Goal: Transaction & Acquisition: Purchase product/service

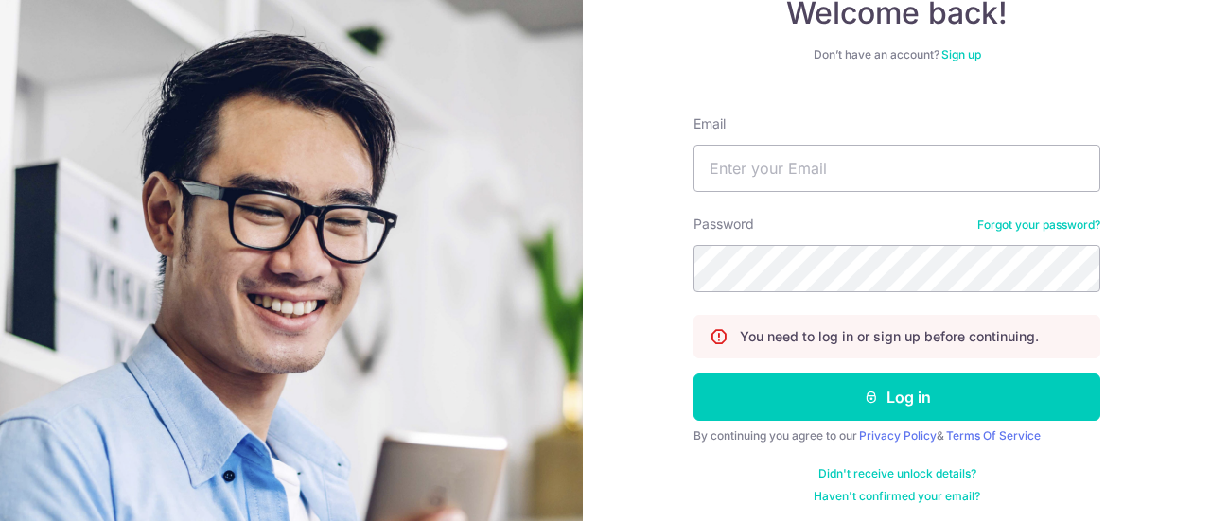
scroll to position [136, 0]
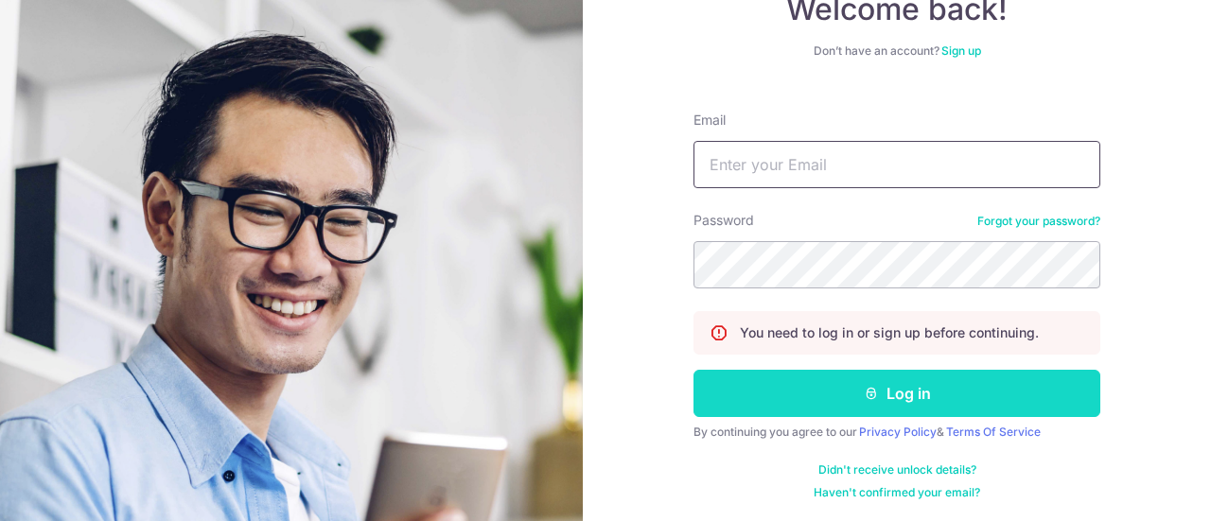
type input "[PERSON_NAME][EMAIL_ADDRESS][PERSON_NAME][DOMAIN_NAME]"
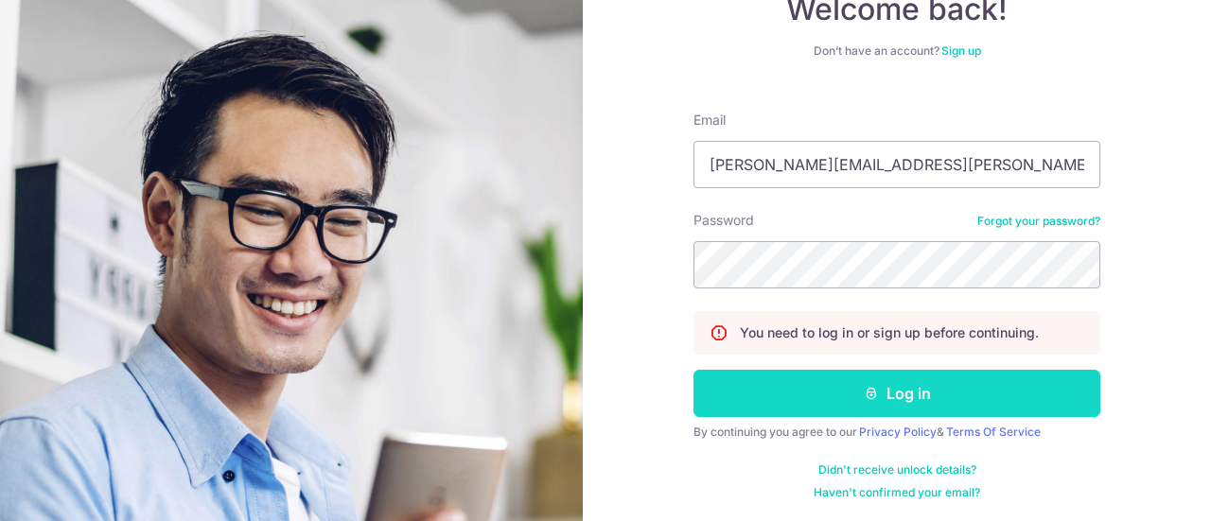
click at [840, 382] on button "Log in" at bounding box center [896, 393] width 407 height 47
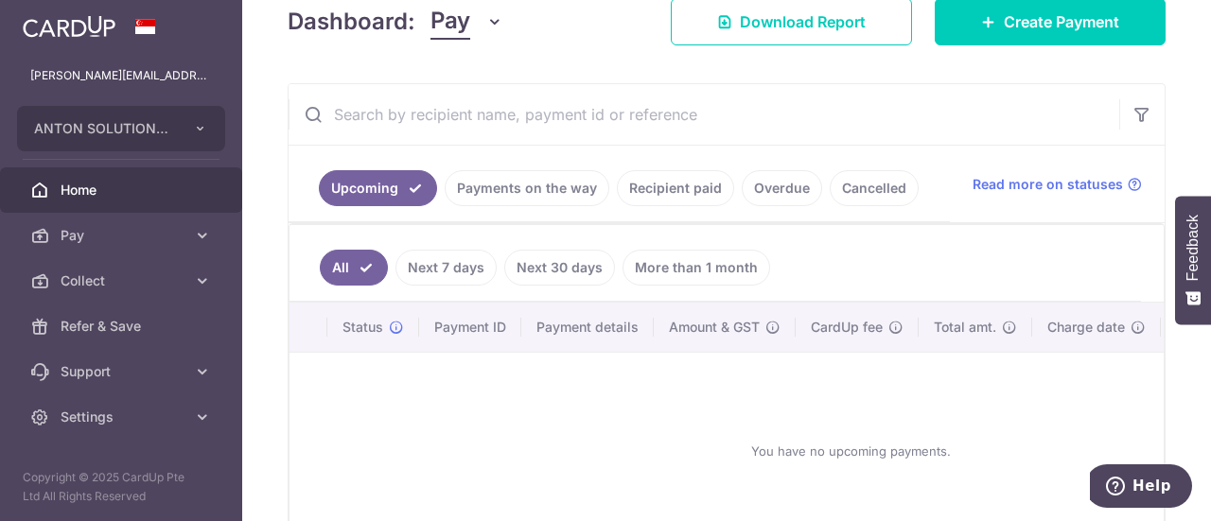
scroll to position [189, 0]
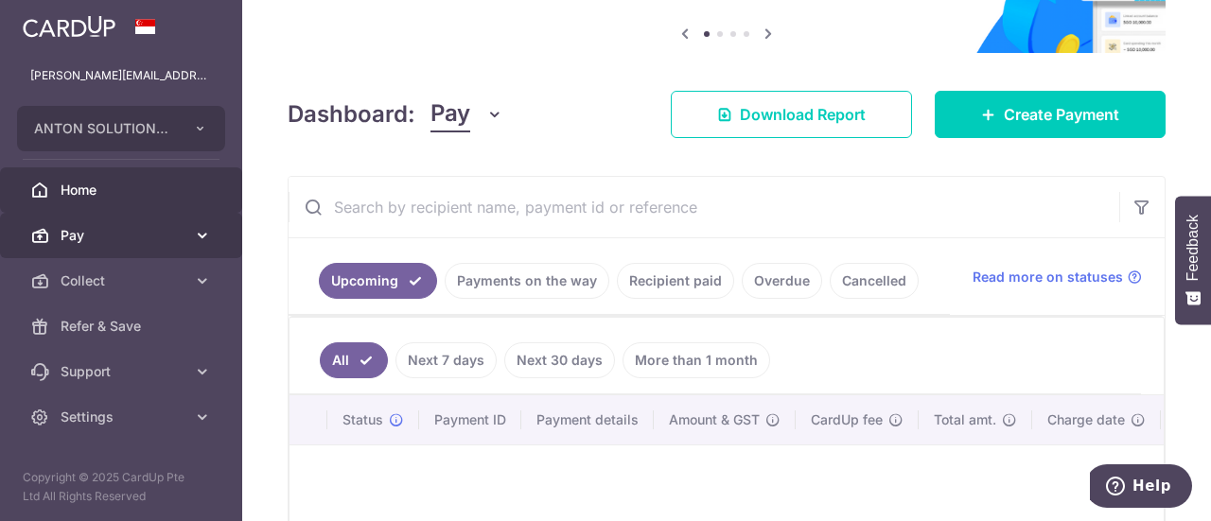
click at [125, 213] on link "Pay" at bounding box center [121, 235] width 242 height 45
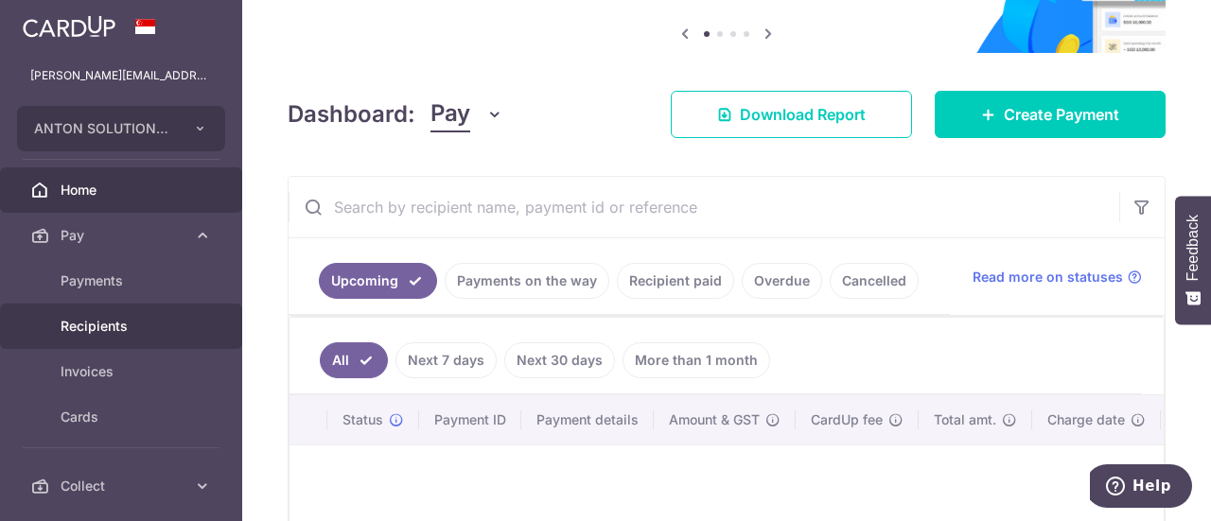
click at [102, 347] on link "Recipients" at bounding box center [121, 326] width 242 height 45
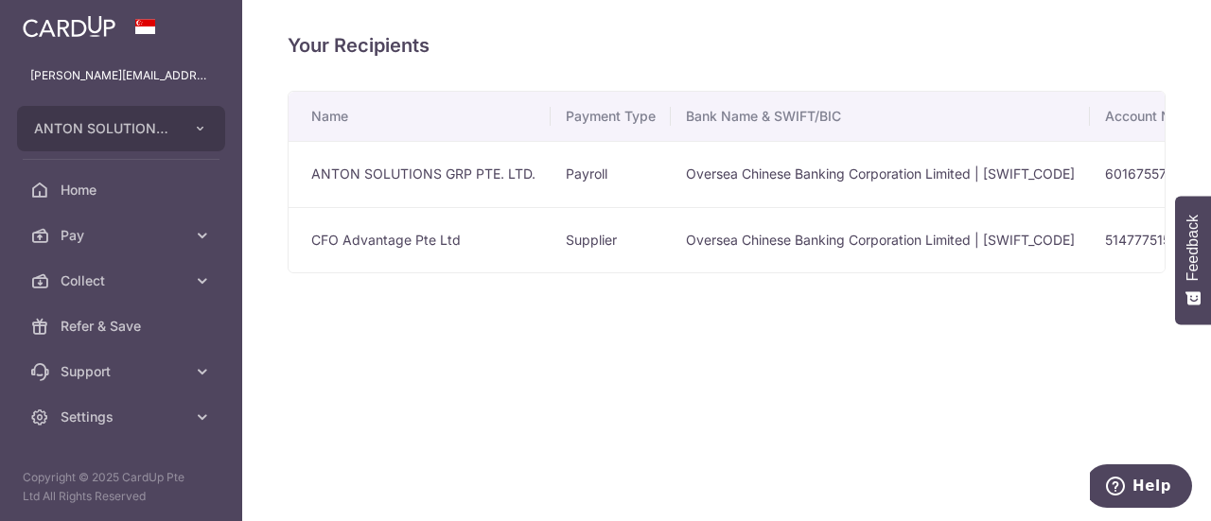
click at [440, 186] on td "ANTON SOLUTIONS GRP PTE. LTD." at bounding box center [419, 174] width 262 height 66
click at [458, 176] on td "ANTON SOLUTIONS GRP PTE. LTD." at bounding box center [419, 174] width 262 height 66
click at [102, 233] on span "Pay" at bounding box center [123, 235] width 125 height 19
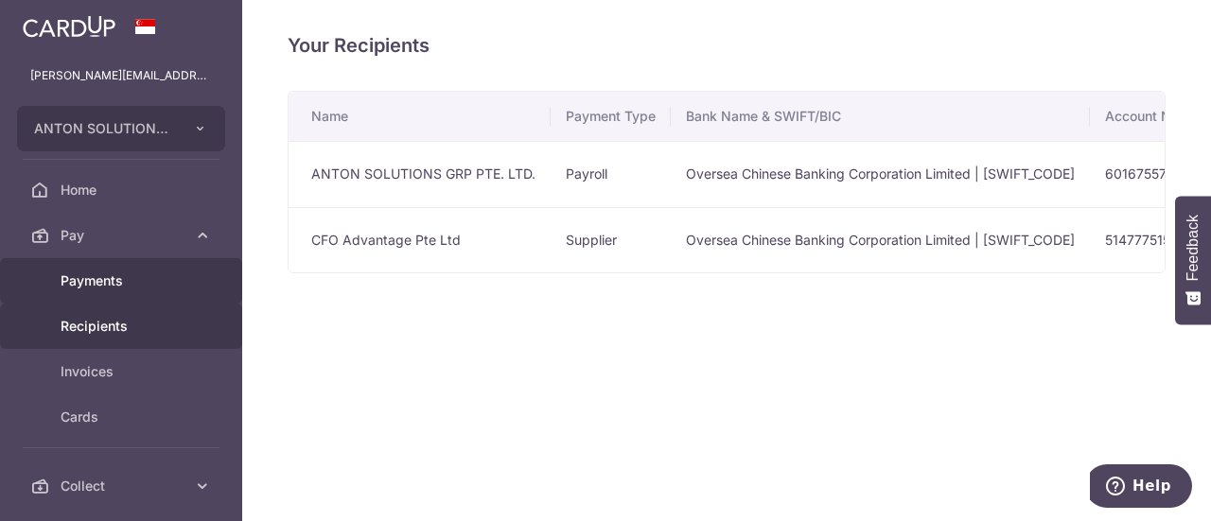
click at [114, 285] on span "Payments" at bounding box center [123, 280] width 125 height 19
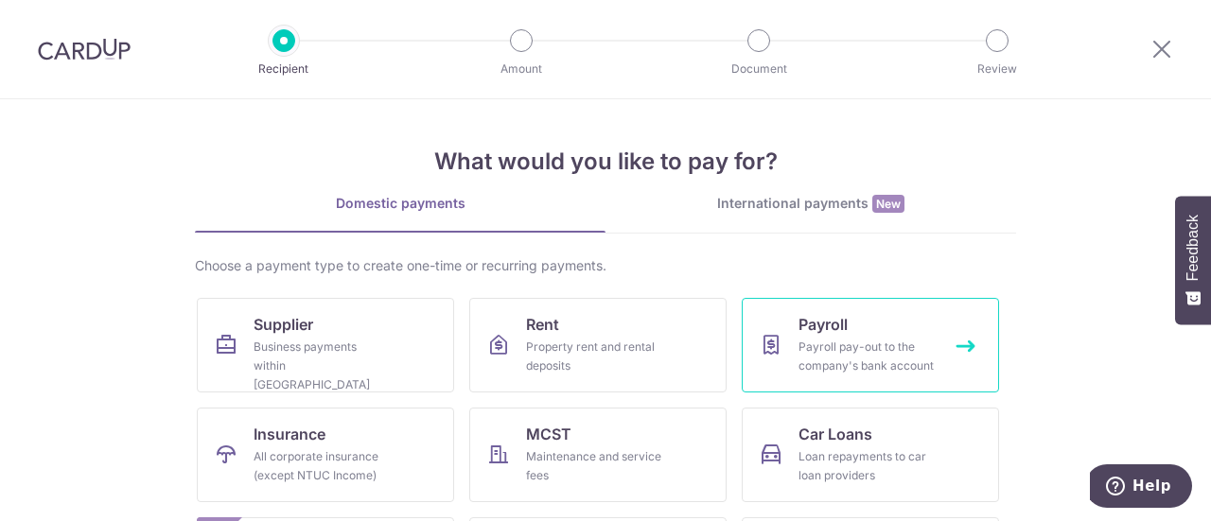
click at [857, 343] on div "Payroll pay-out to the company's bank account" at bounding box center [866, 357] width 136 height 38
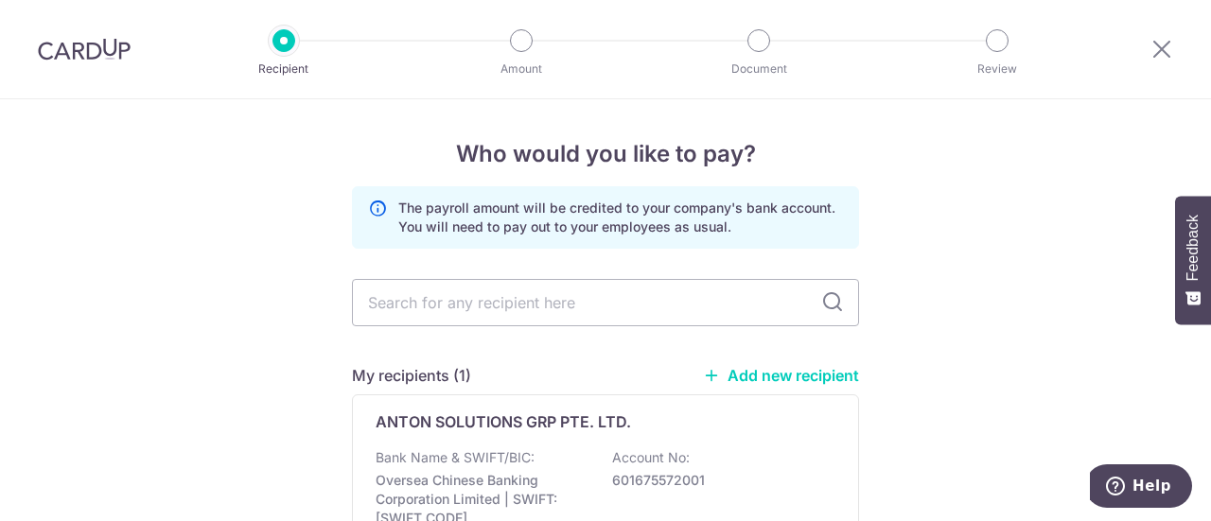
scroll to position [95, 0]
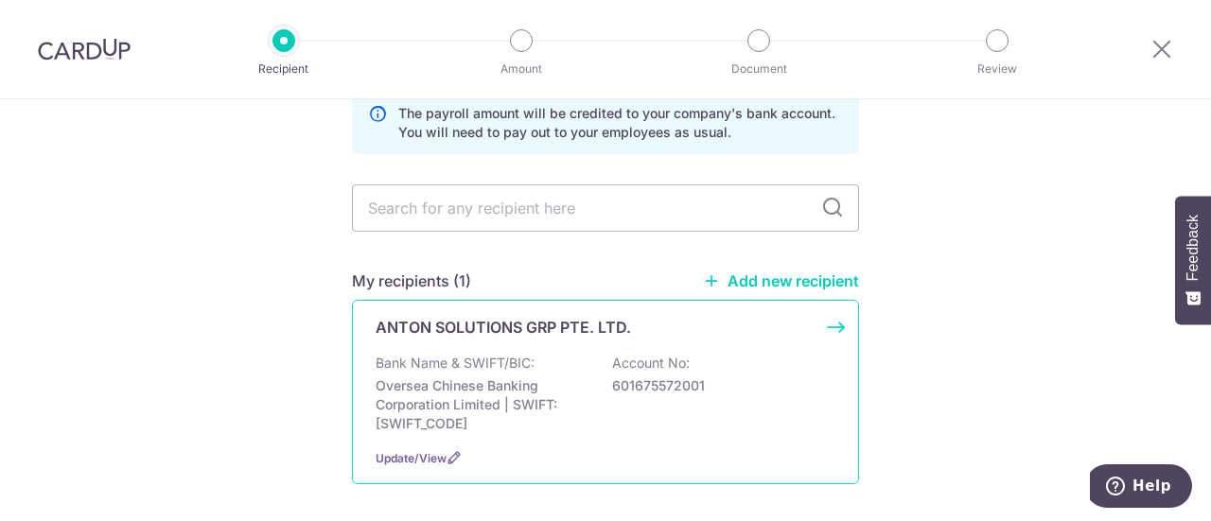
click at [507, 374] on div "Bank Name & SWIFT/BIC: Oversea Chinese Banking Corporation Limited | SWIFT: OCB…" at bounding box center [605, 393] width 460 height 79
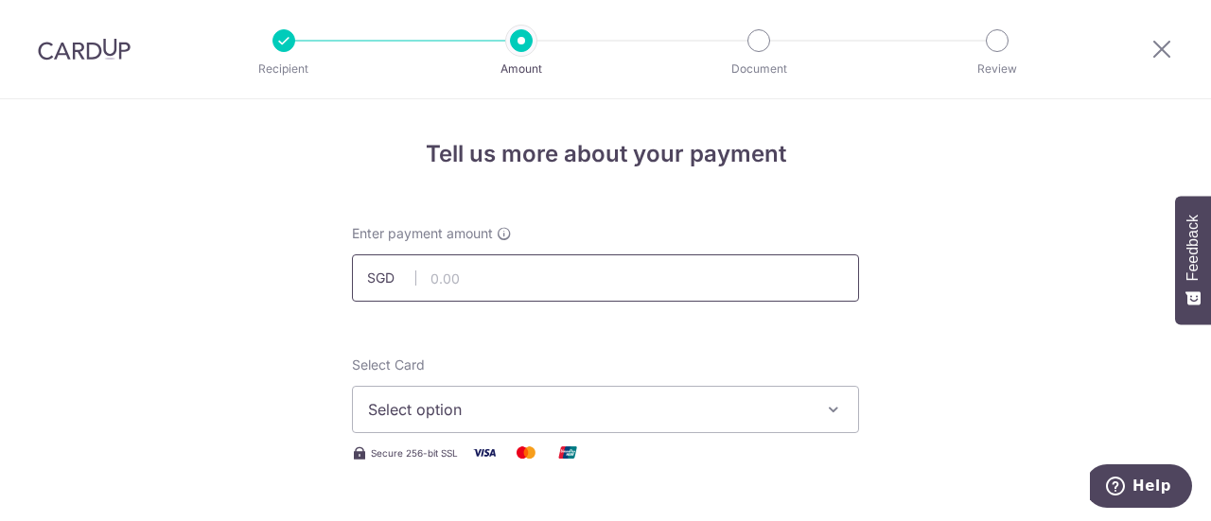
click at [539, 283] on input "text" at bounding box center [605, 277] width 507 height 47
type input "50,000.00"
click at [533, 409] on span "Select option" at bounding box center [588, 409] width 441 height 23
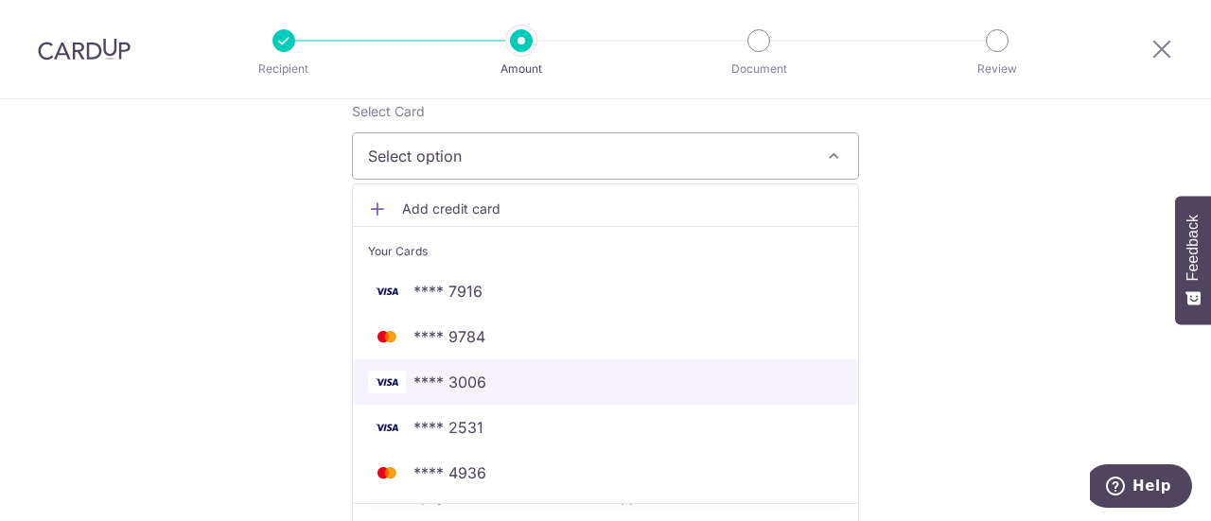
scroll to position [284, 0]
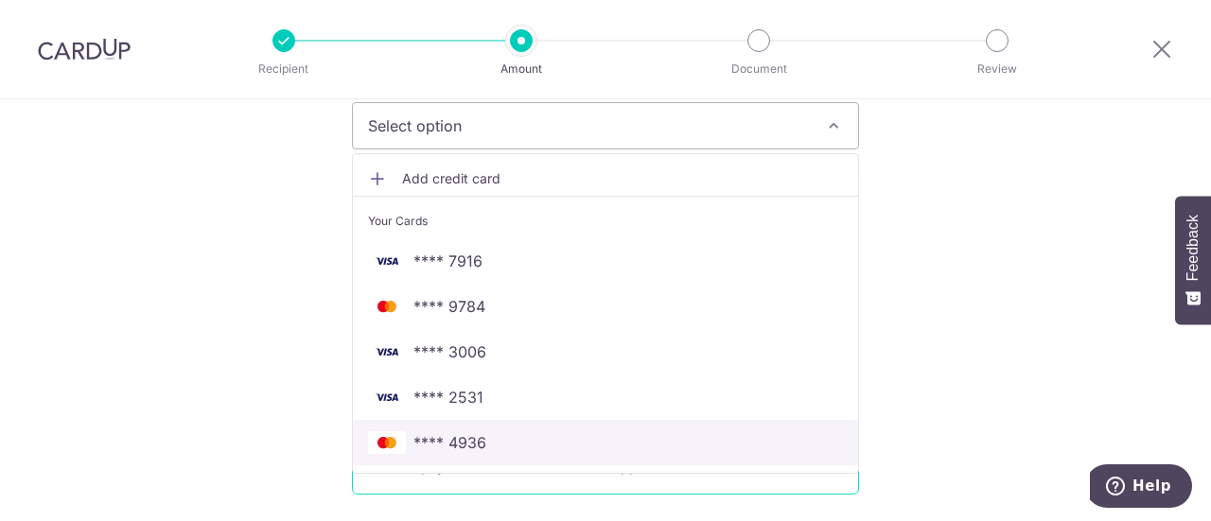
click at [485, 454] on link "**** 4936" at bounding box center [605, 442] width 505 height 45
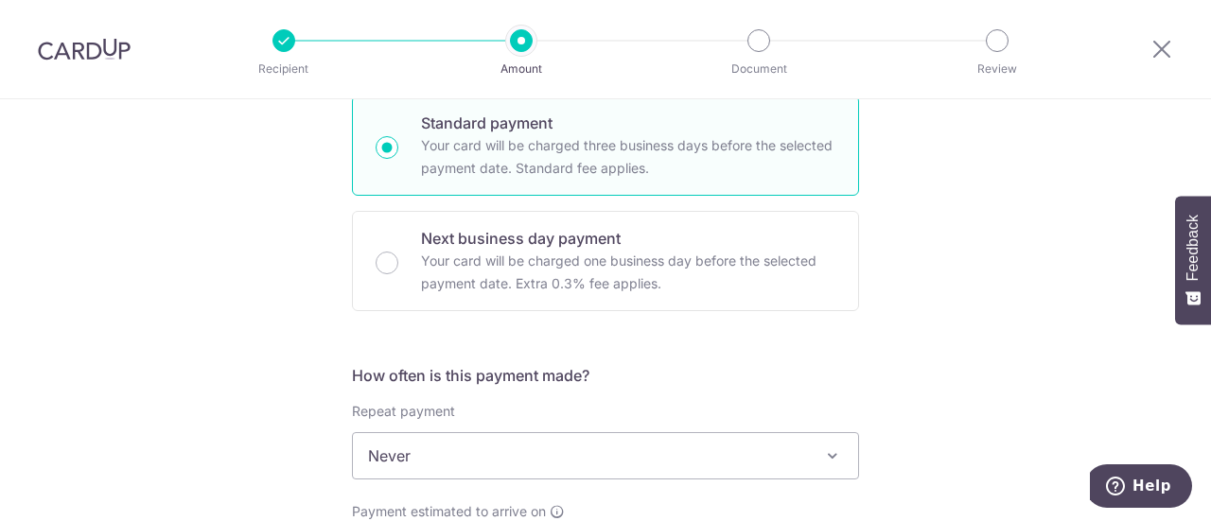
scroll to position [473, 0]
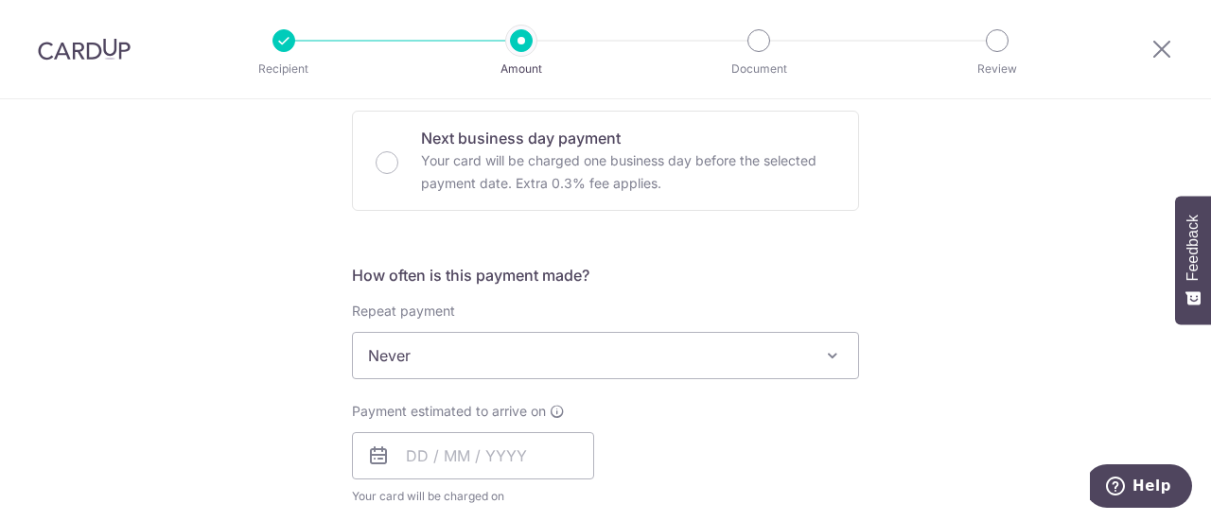
scroll to position [662, 0]
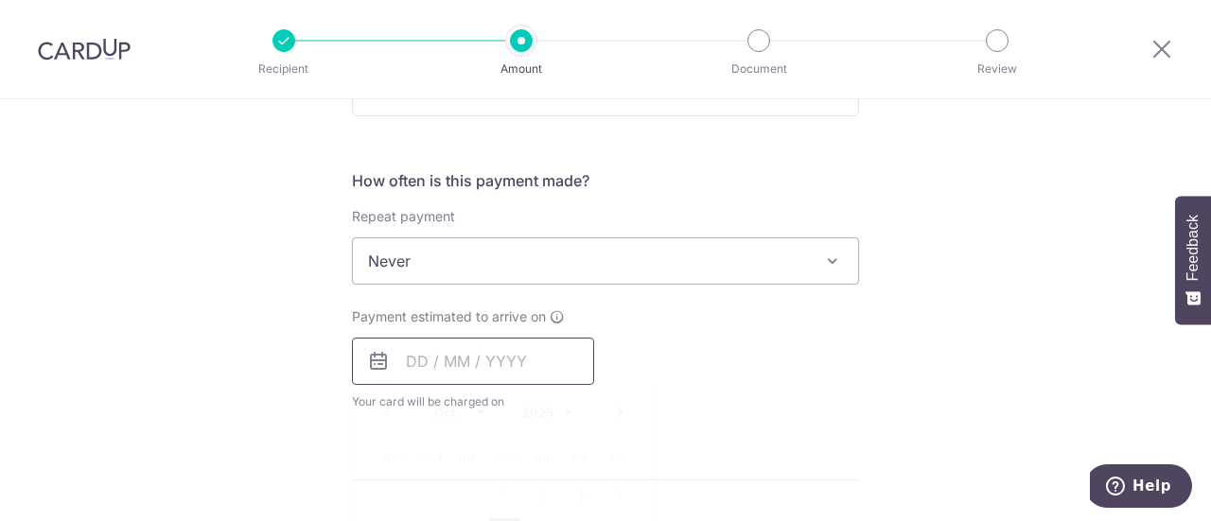
click at [416, 360] on input "text" at bounding box center [473, 361] width 242 height 47
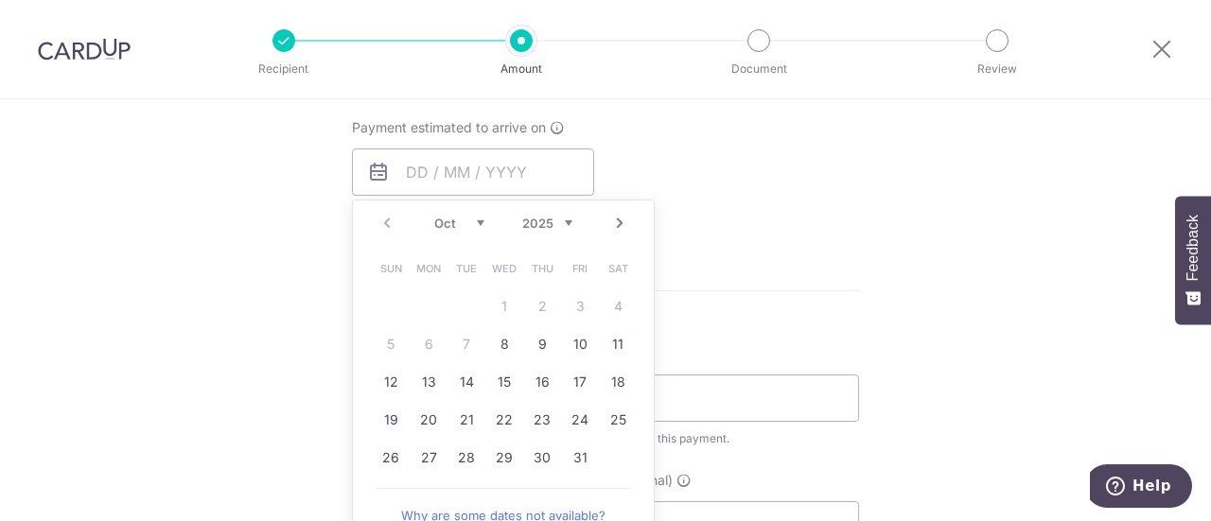
click at [921, 258] on div "Tell us more about your payment Enter payment amount SGD 50,000.00 50000.00 Sel…" at bounding box center [605, 157] width 1211 height 1819
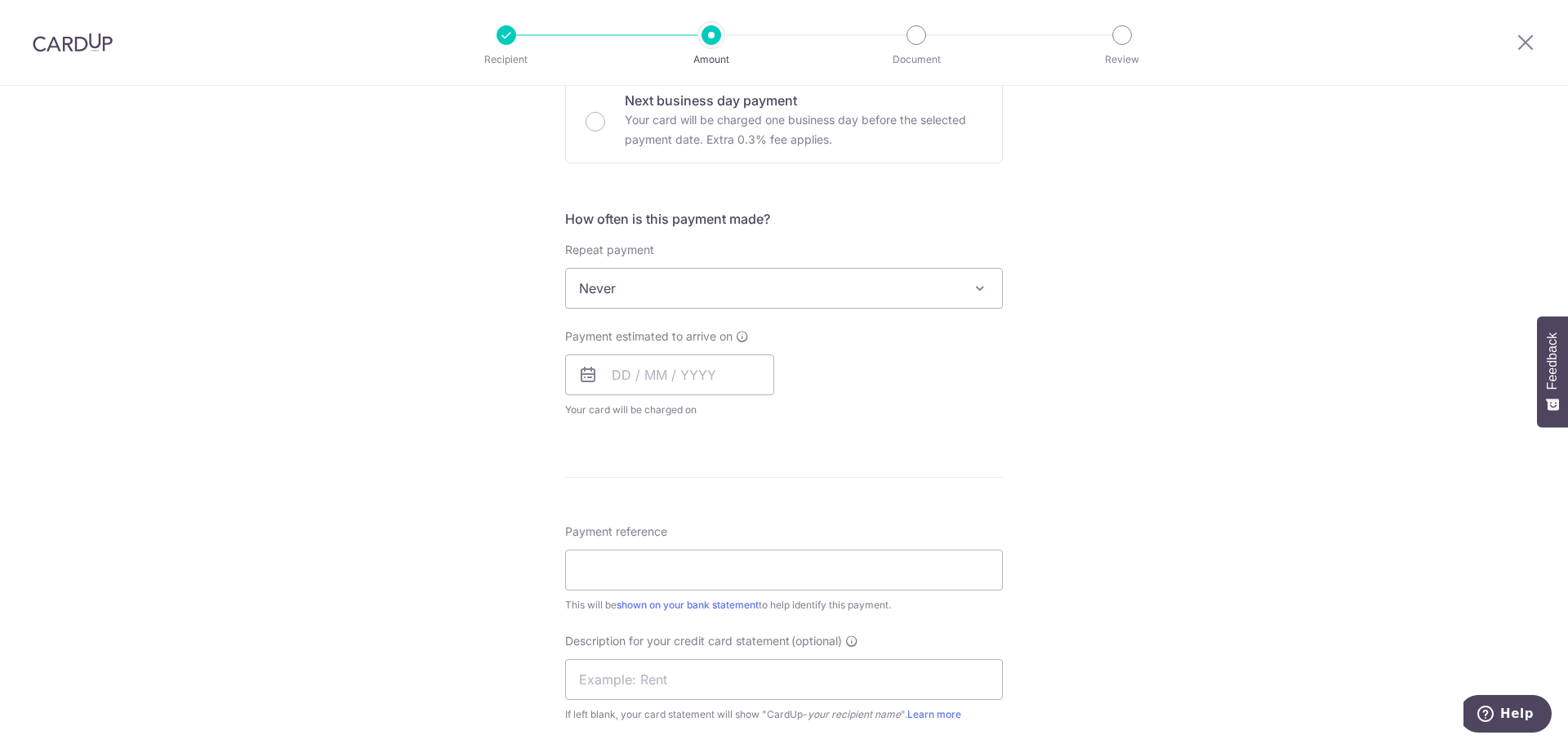
scroll to position [422, 0]
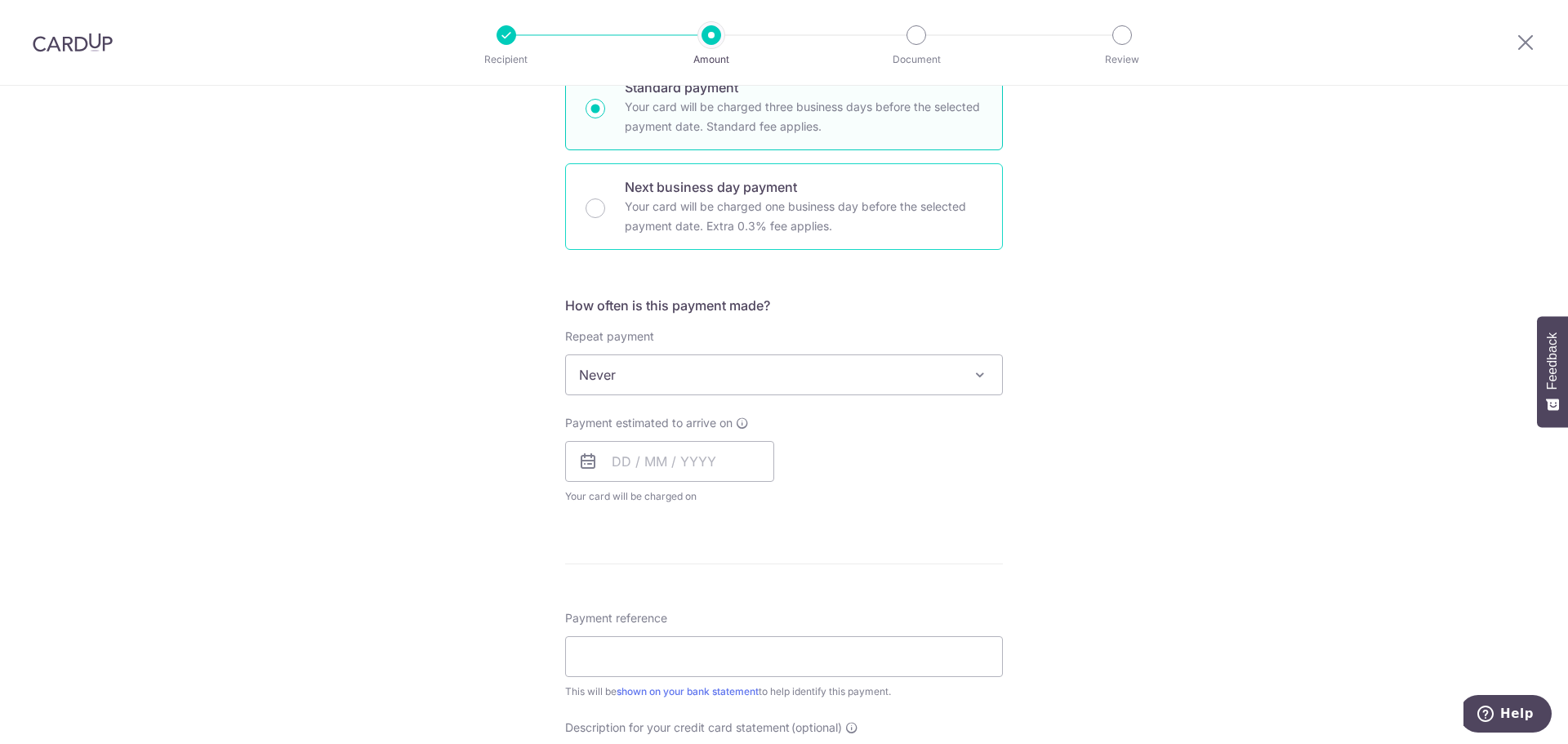
click at [670, 204] on p "Your card will be charged one business day before the selected payment date. Ex…" at bounding box center [803, 216] width 357 height 39
click at [605, 204] on input "Next business day payment Your card will be charged one business day before the…" at bounding box center [595, 208] width 20 height 20
radio input "false"
radio input "true"
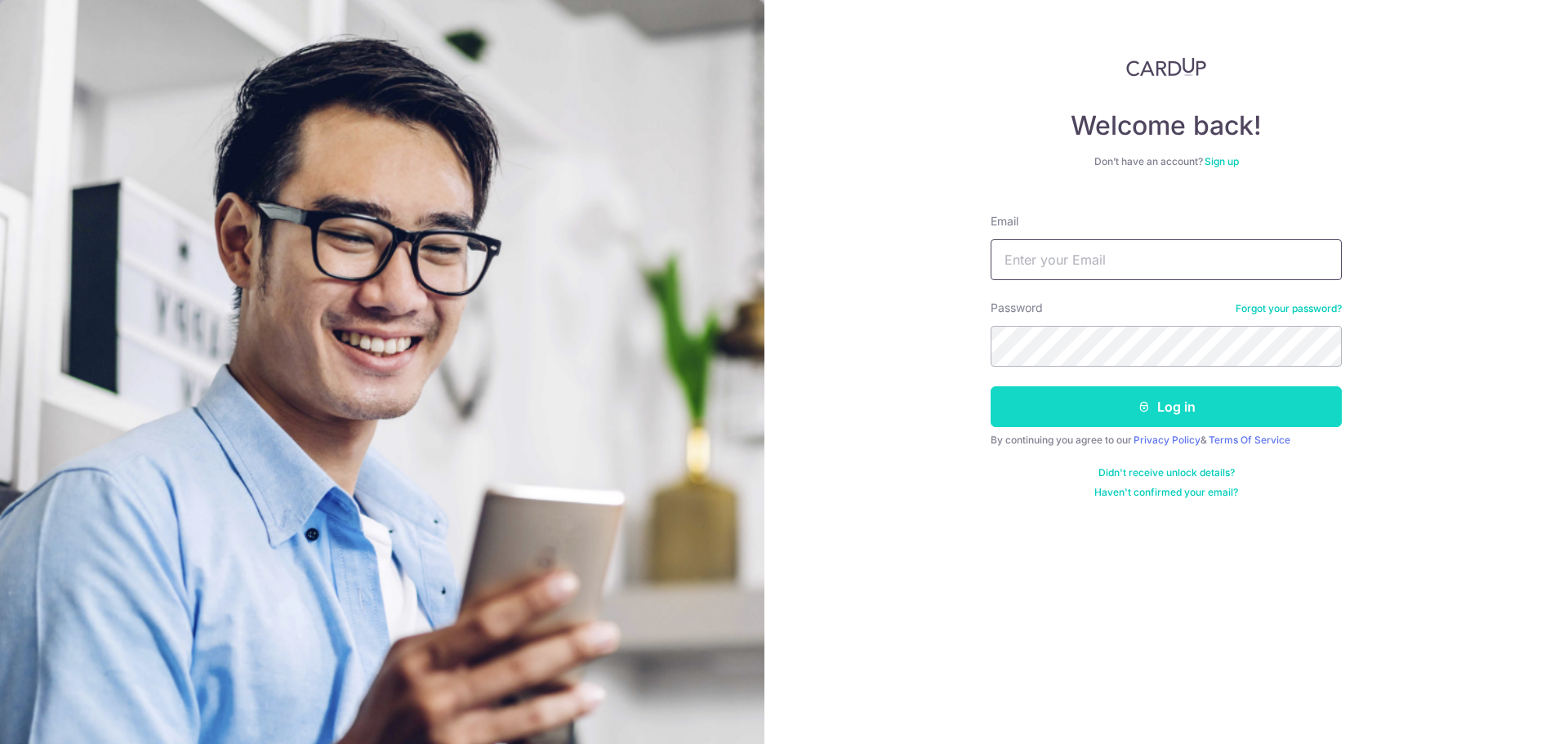
type input "[PERSON_NAME][EMAIL_ADDRESS][PERSON_NAME][DOMAIN_NAME]"
click at [1108, 425] on button "Log in" at bounding box center [1166, 406] width 351 height 41
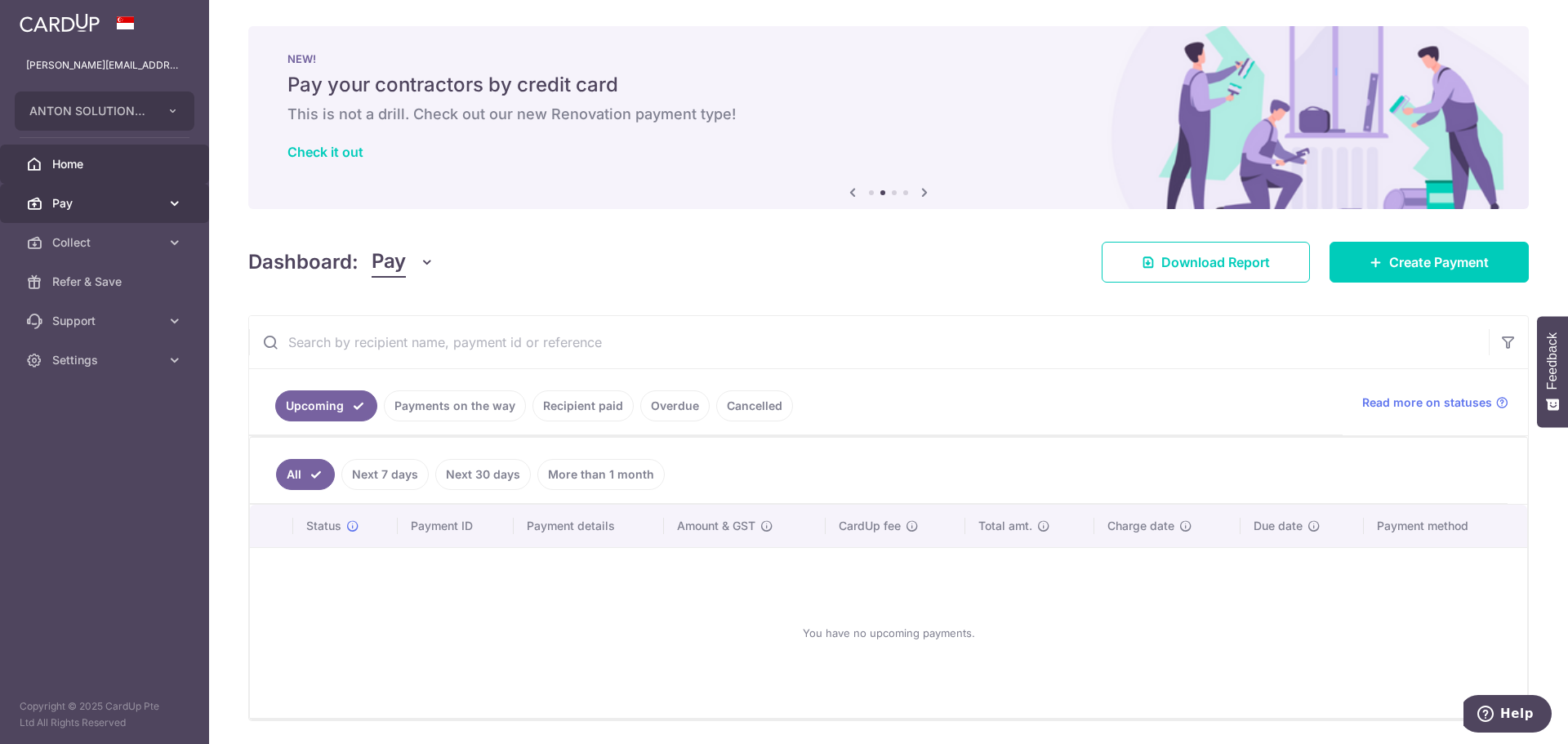
click at [90, 200] on span "Pay" at bounding box center [106, 203] width 108 height 16
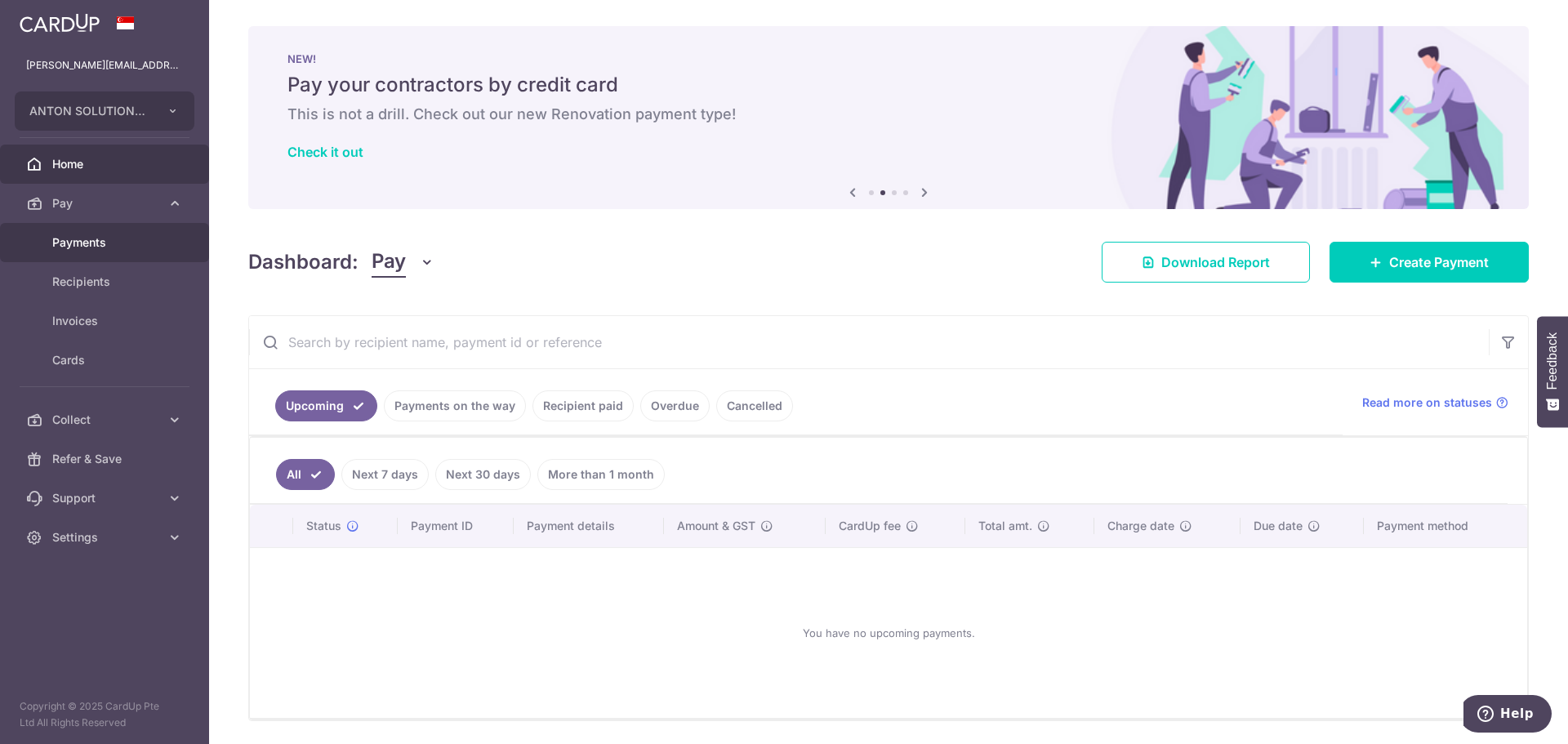
click at [114, 243] on span "Payments" at bounding box center [106, 242] width 108 height 16
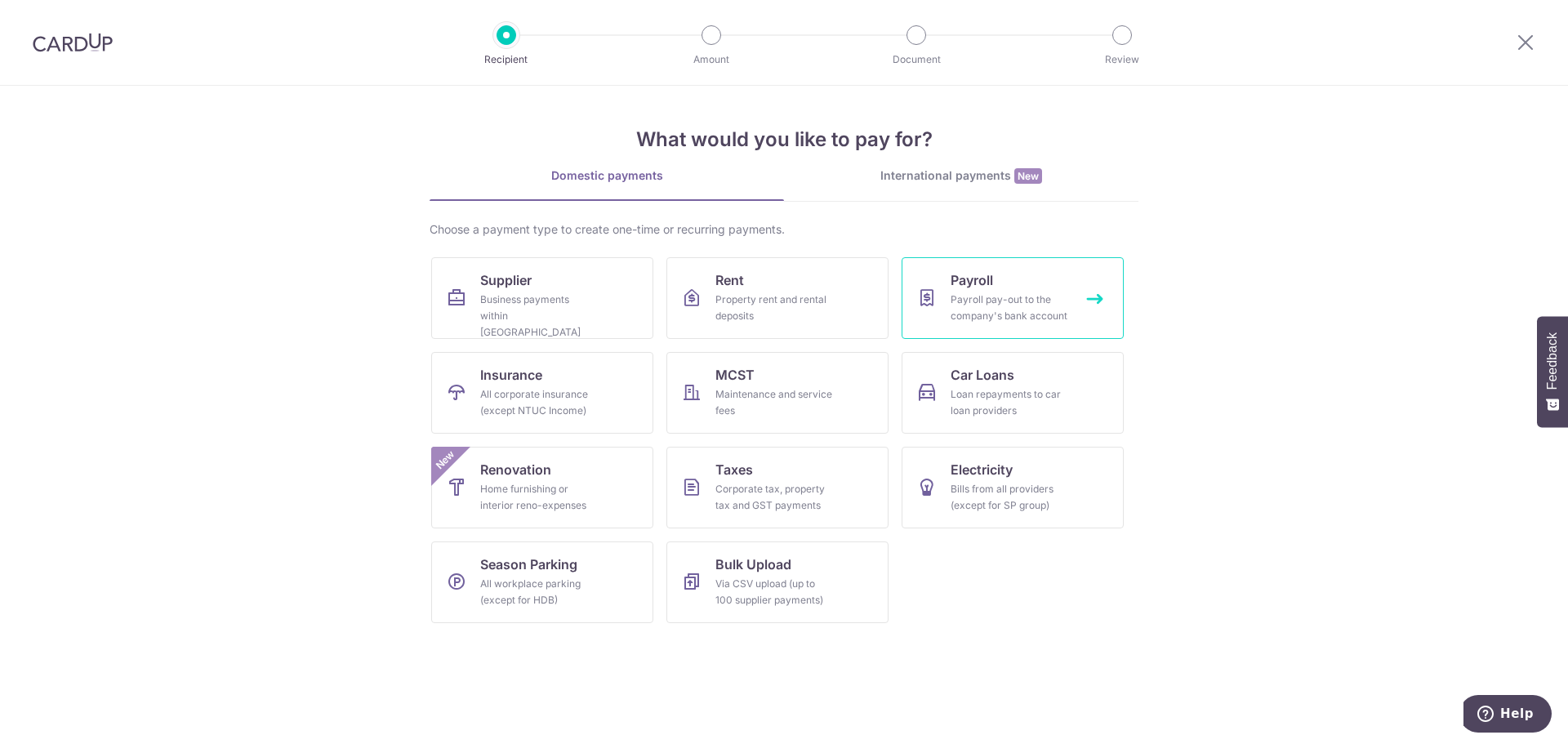
click at [973, 308] on div "Payroll pay-out to the company's bank account" at bounding box center [1009, 308] width 117 height 33
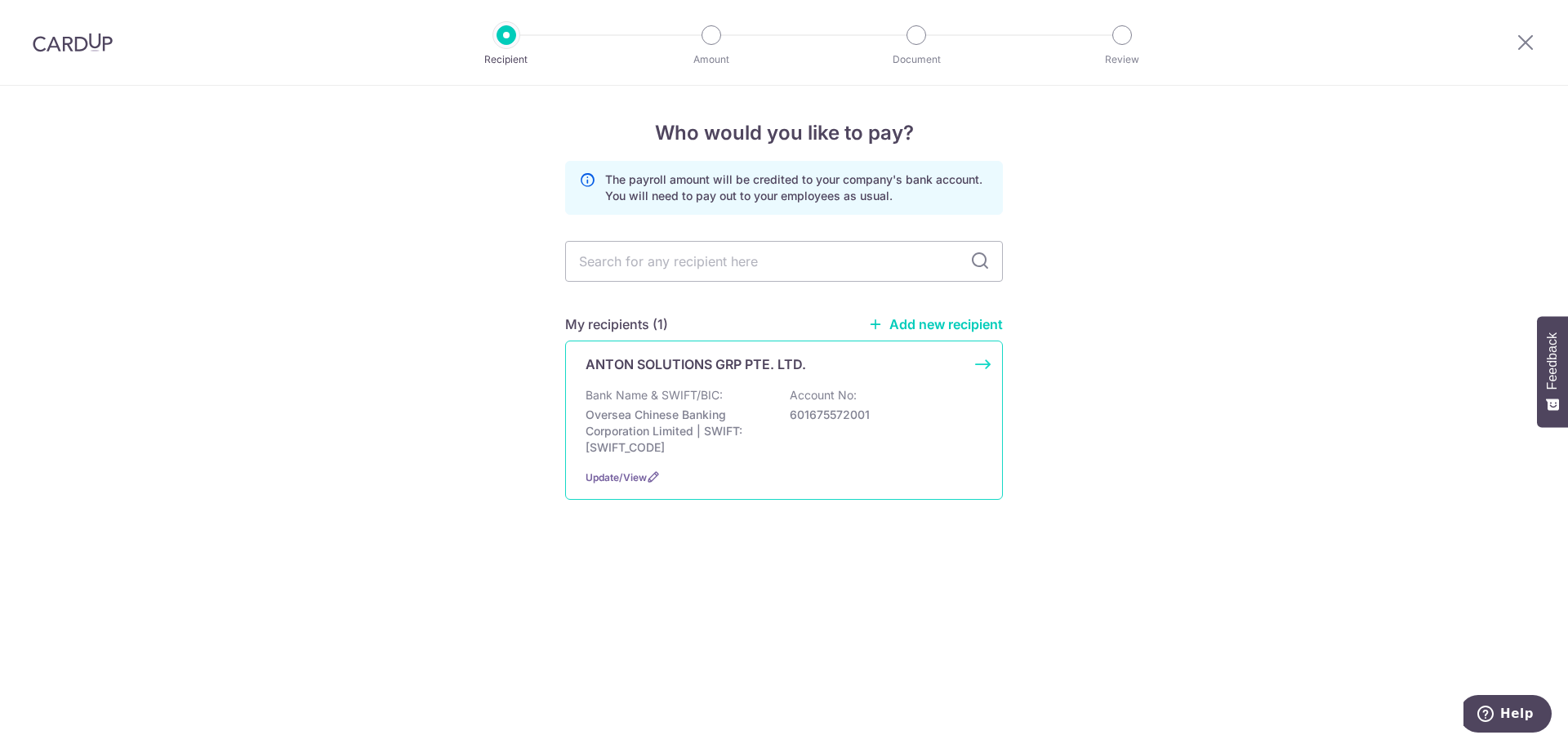
click at [747, 380] on div "ANTON SOLUTIONS GRP PTE. LTD. Bank Name & SWIFT/BIC: Oversea Chinese Banking Co…" at bounding box center [783, 419] width 438 height 159
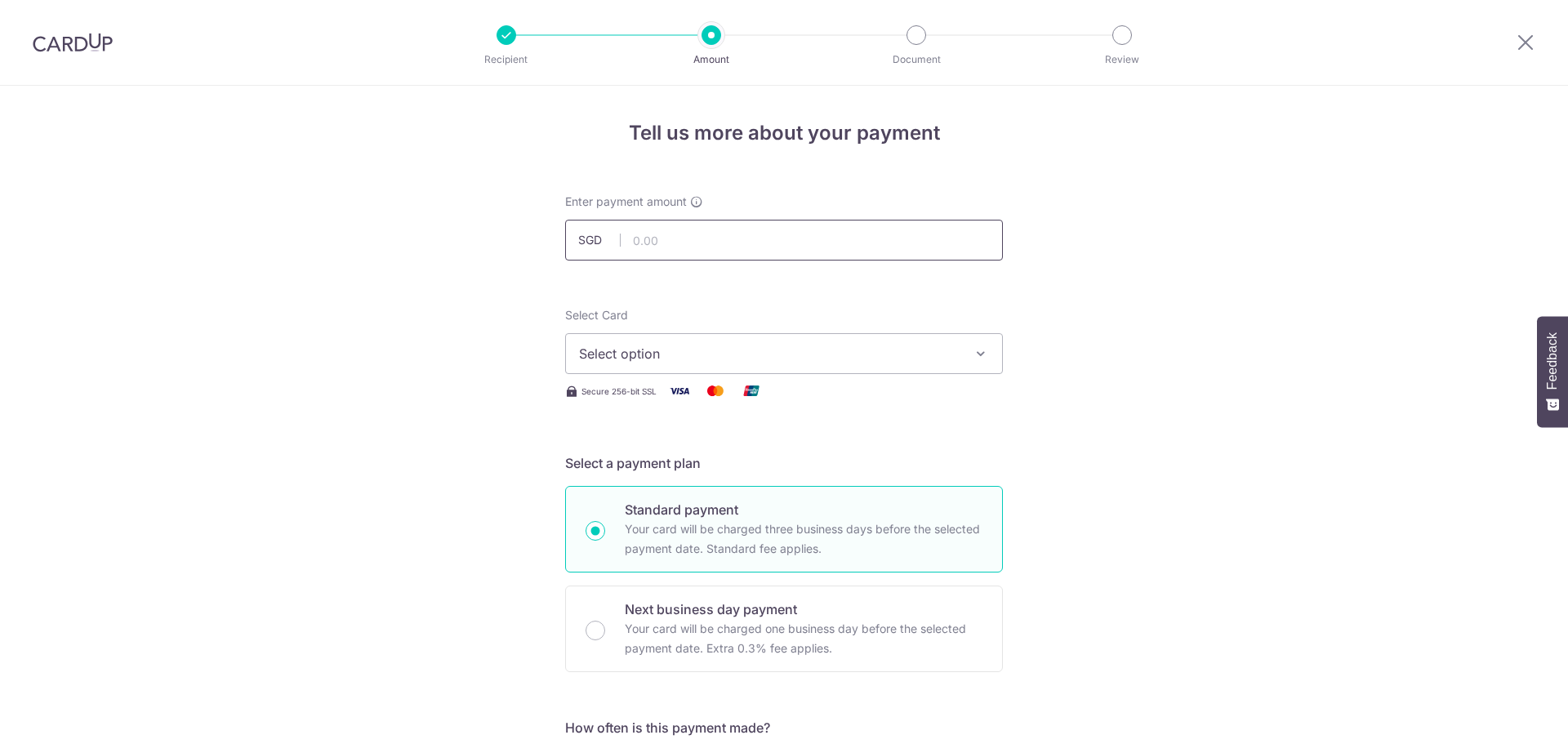
click at [711, 241] on input "text" at bounding box center [783, 239] width 438 height 41
type input "50,000.00"
click at [792, 366] on button "Select option" at bounding box center [783, 353] width 438 height 41
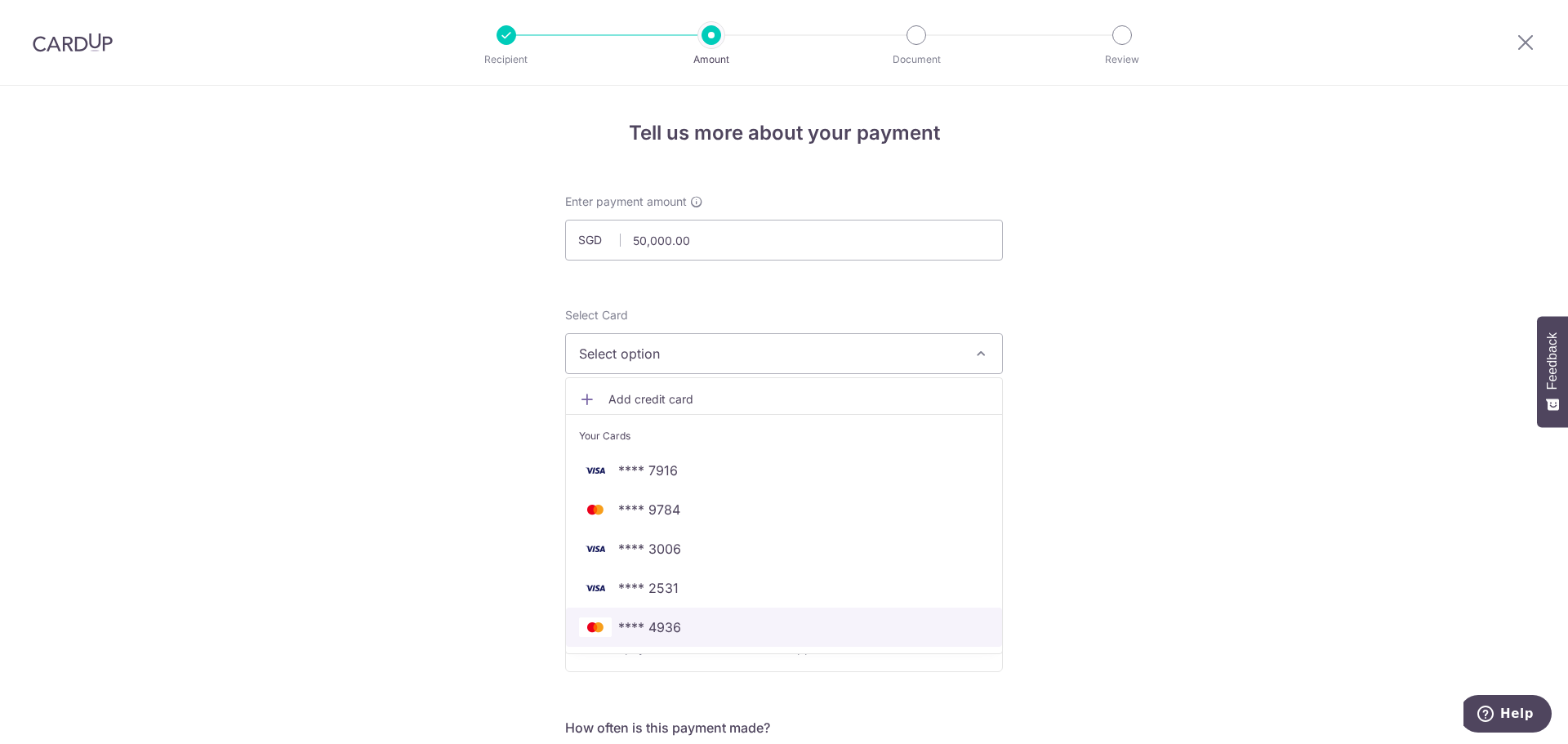
click at [686, 629] on span "**** 4936" at bounding box center [784, 627] width 410 height 20
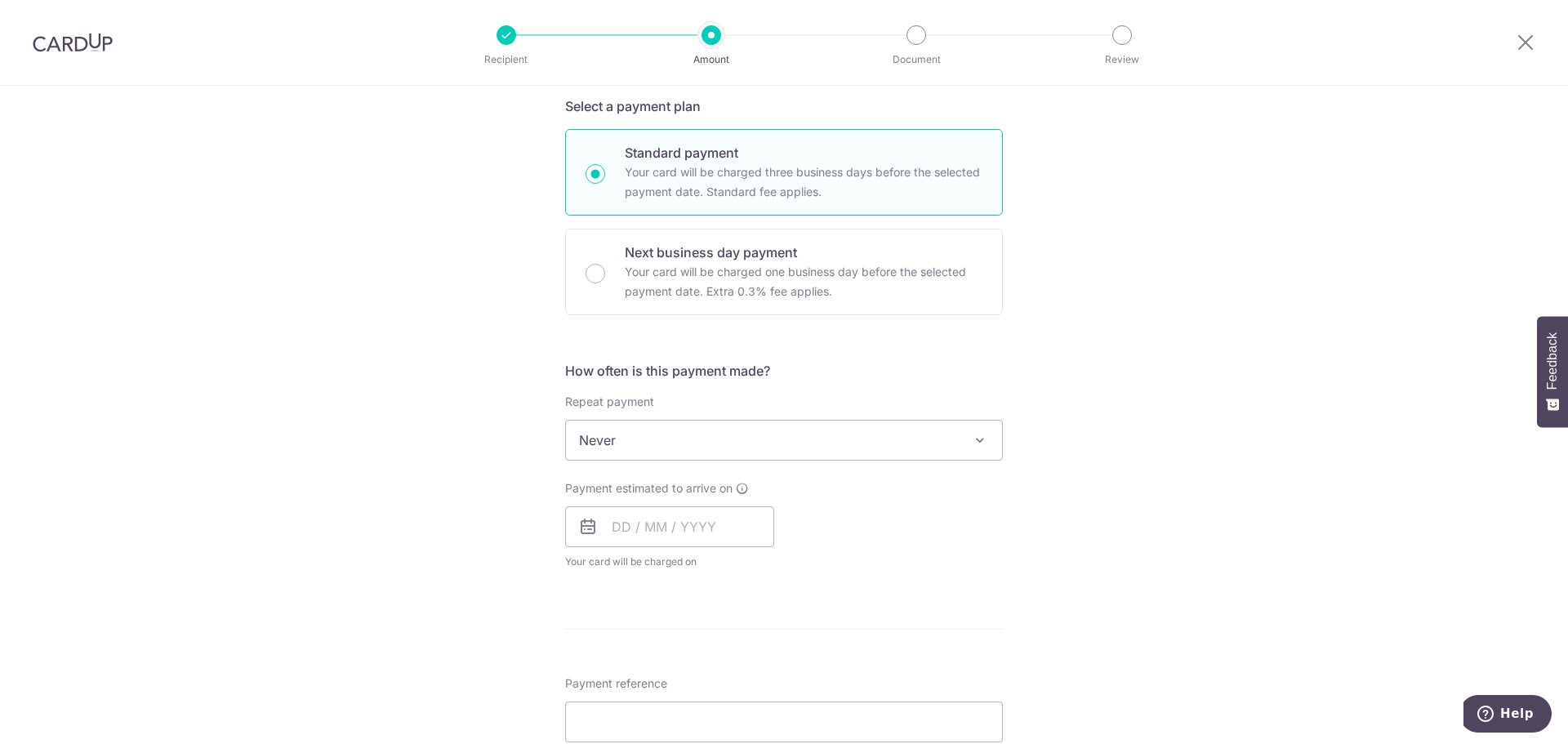
scroll to position [408, 0]
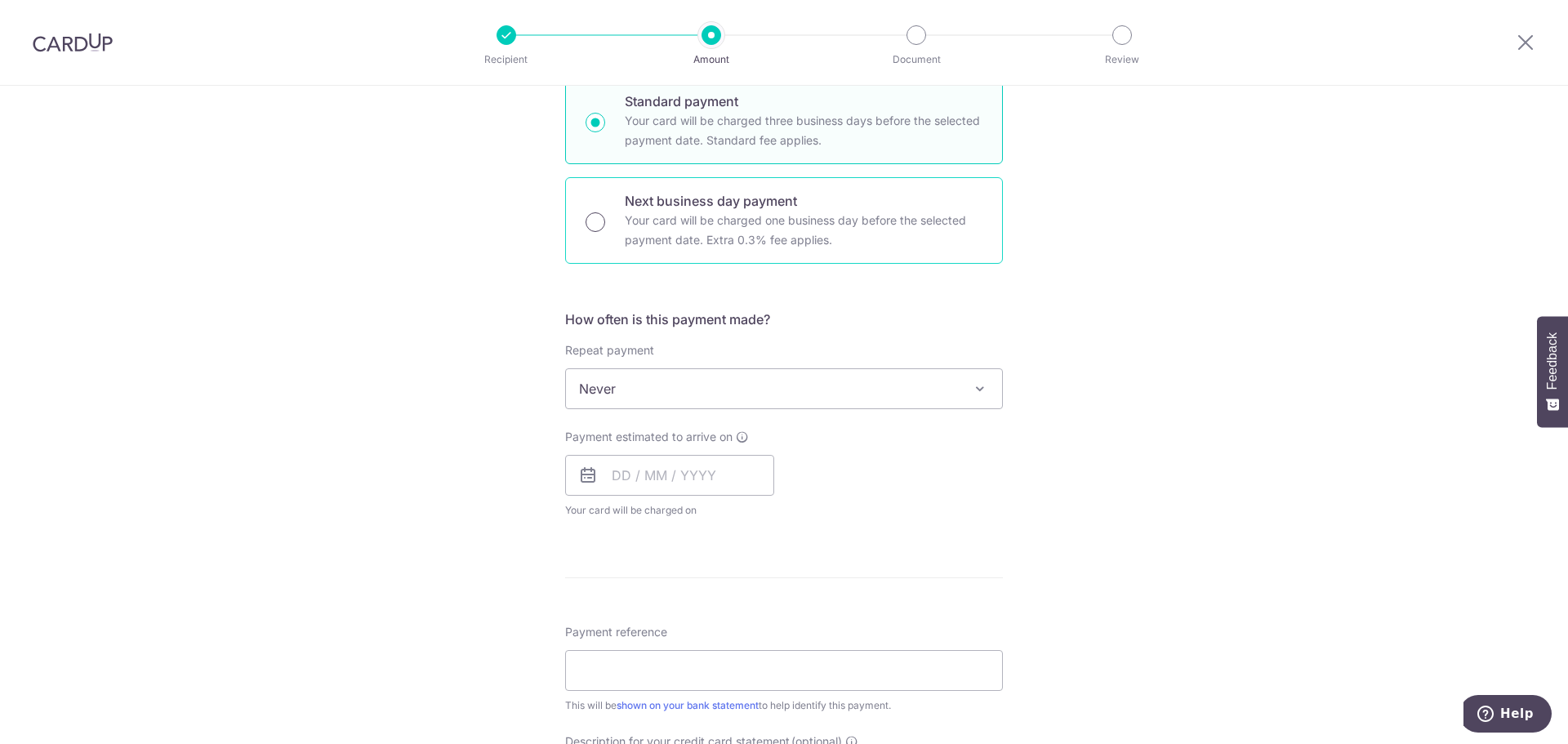
click at [594, 223] on input "Next business day payment Your card will be charged one business day before the…" at bounding box center [595, 222] width 20 height 20
radio input "true"
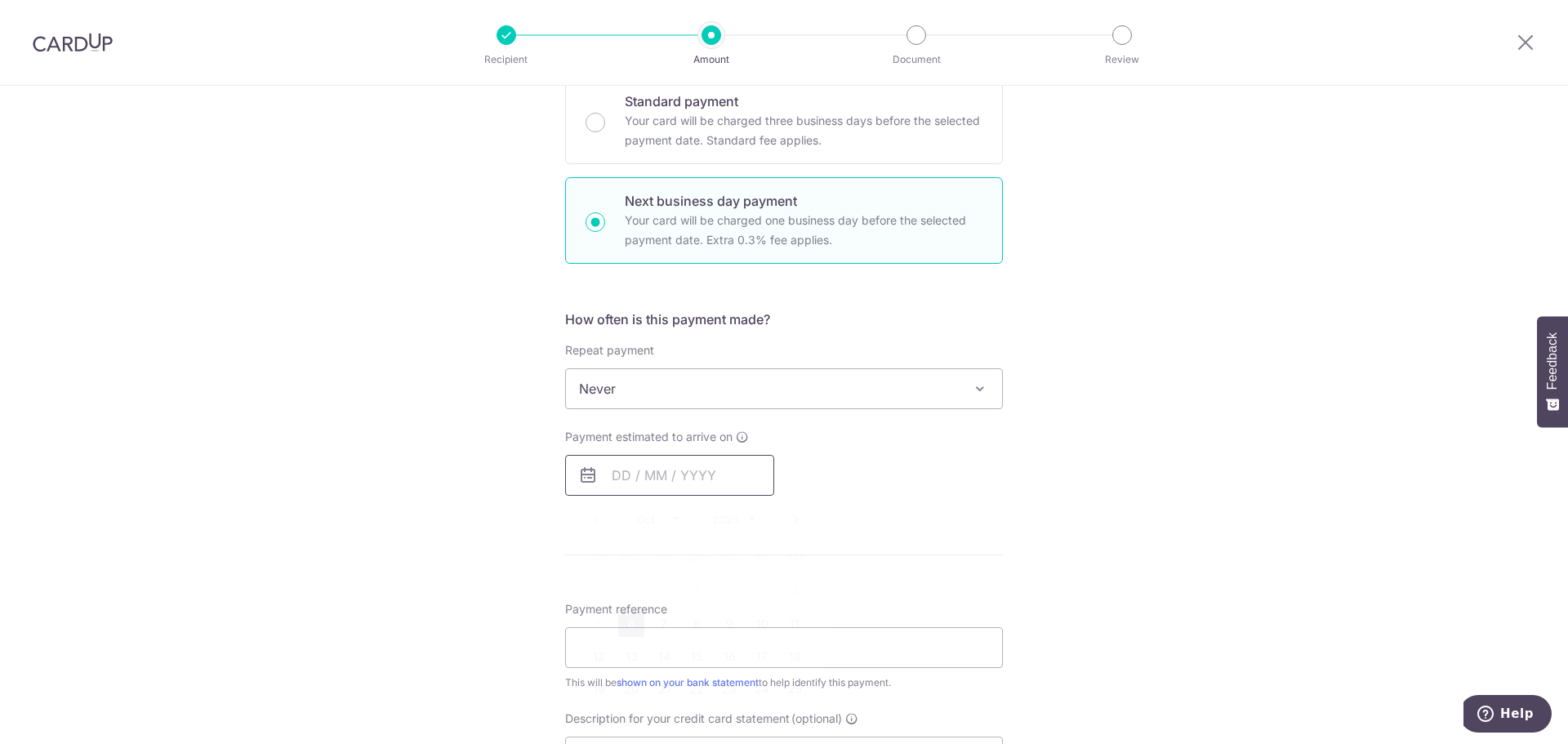
click at [664, 471] on input "text" at bounding box center [669, 475] width 209 height 41
click at [659, 632] on link "7" at bounding box center [664, 623] width 26 height 26
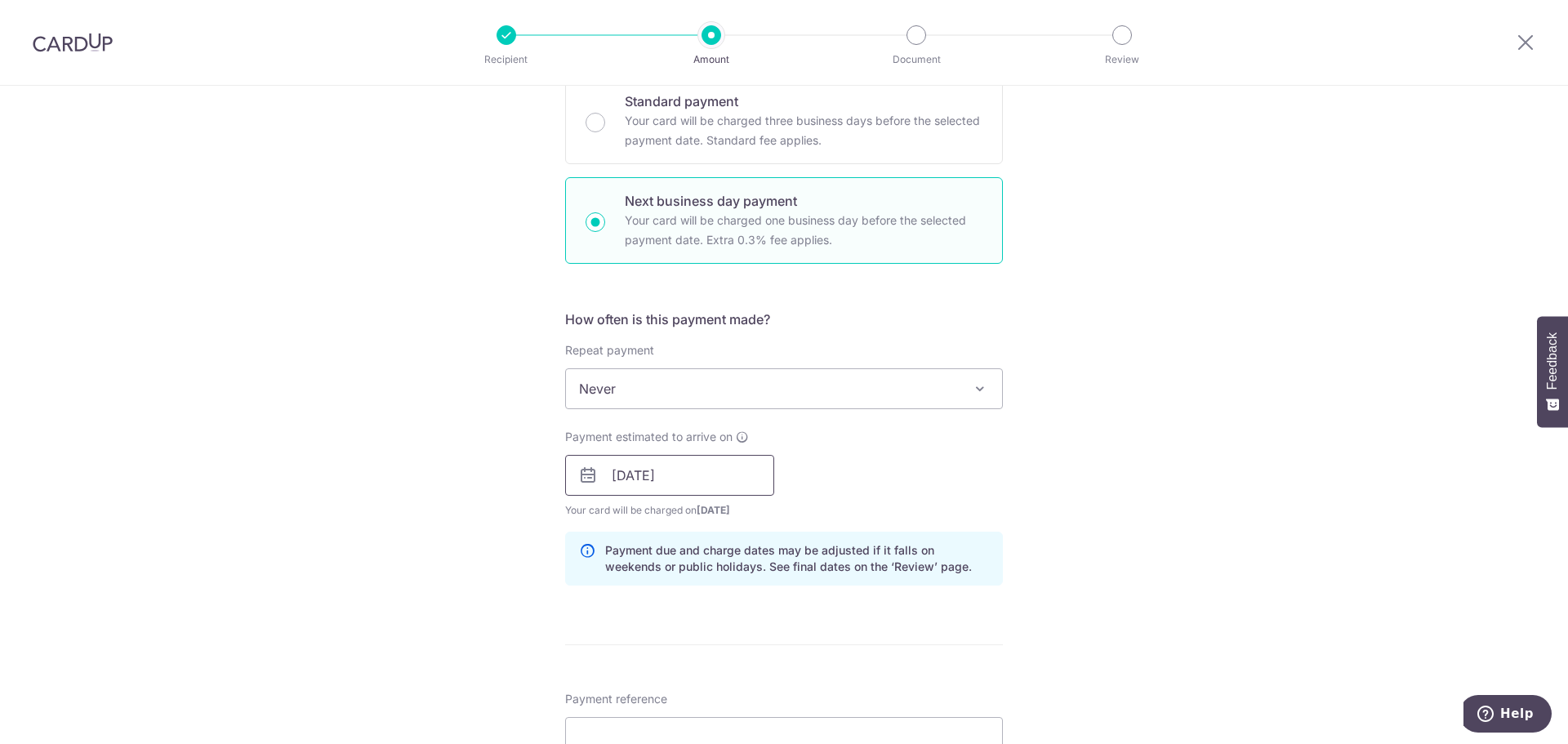
click at [681, 474] on input "07/10/2025" at bounding box center [669, 475] width 209 height 41
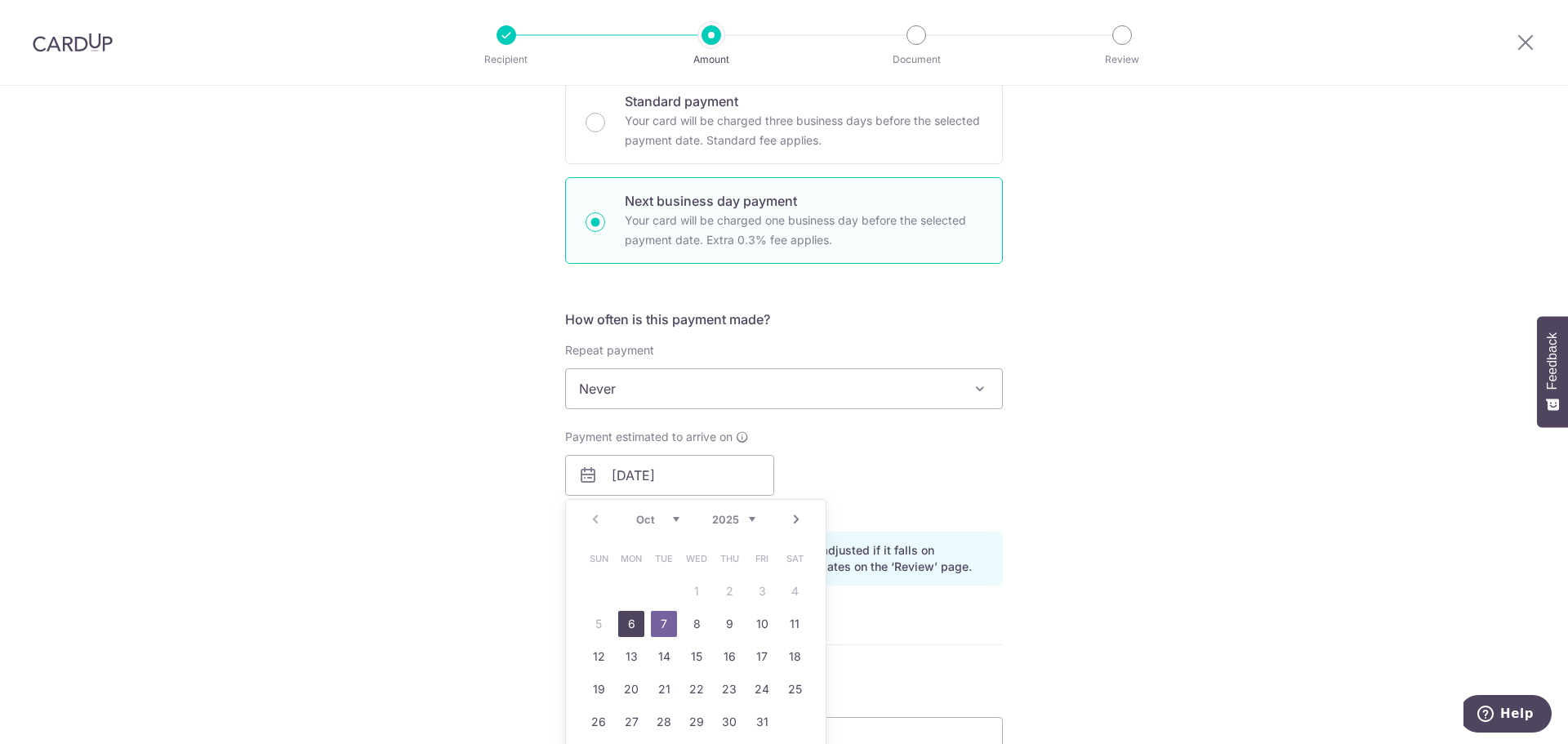
click at [631, 624] on link "6" at bounding box center [631, 623] width 26 height 26
type input "[DATE]"
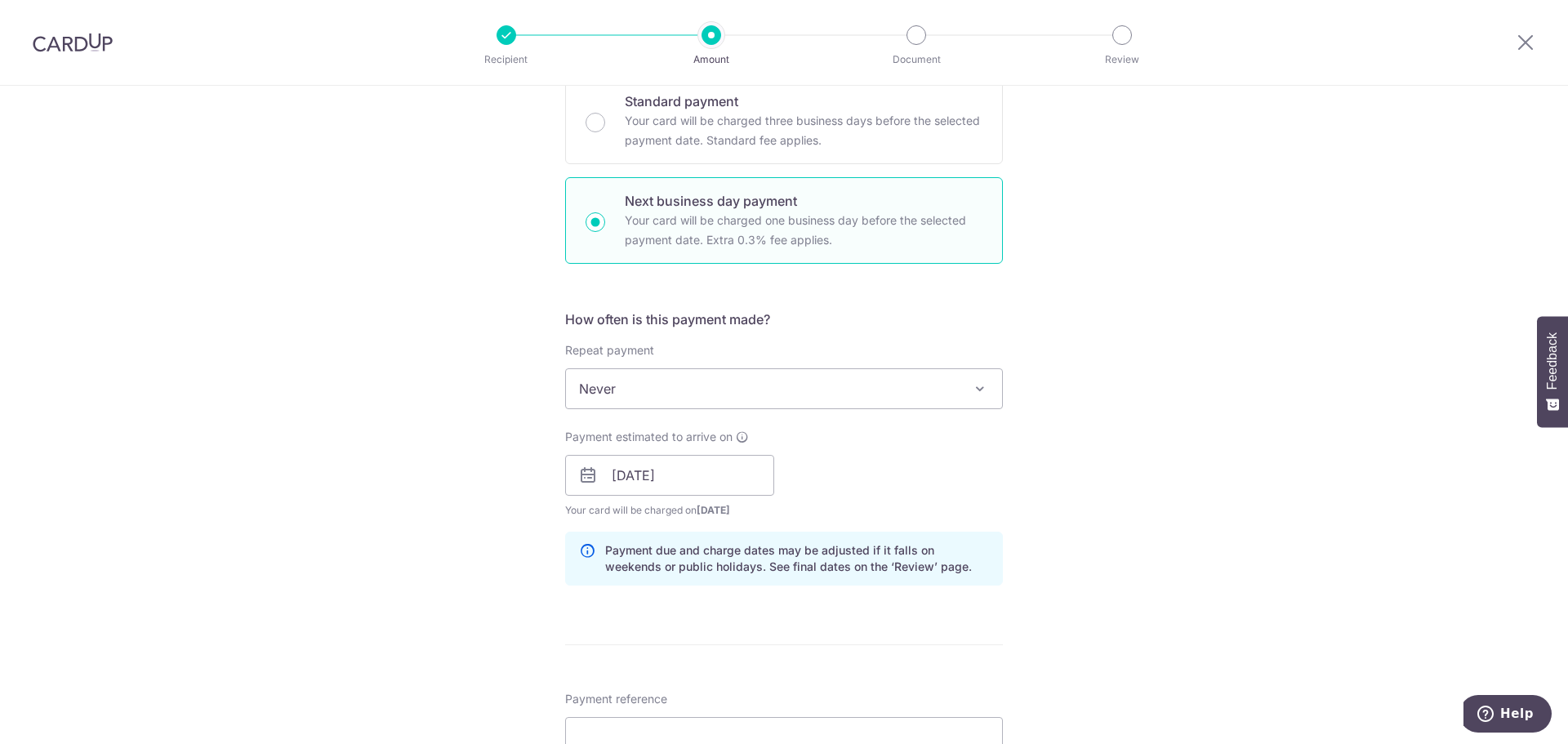
scroll to position [245, 0]
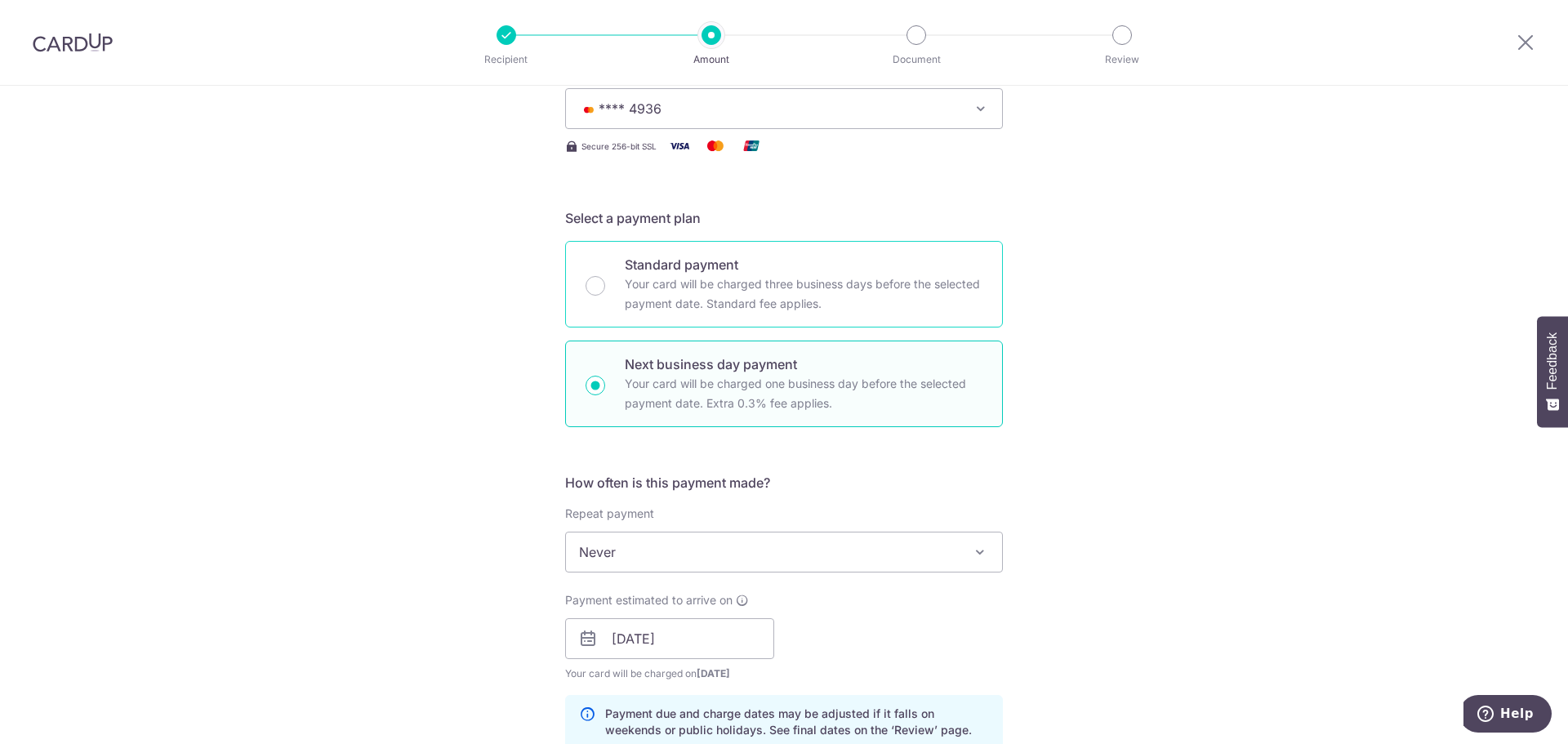
click at [653, 287] on p "Your card will be charged three business days before the selected payment date.…" at bounding box center [803, 293] width 357 height 39
click at [605, 287] on input "Standard payment Your card will be charged three business days before the selec…" at bounding box center [595, 286] width 20 height 20
radio input "true"
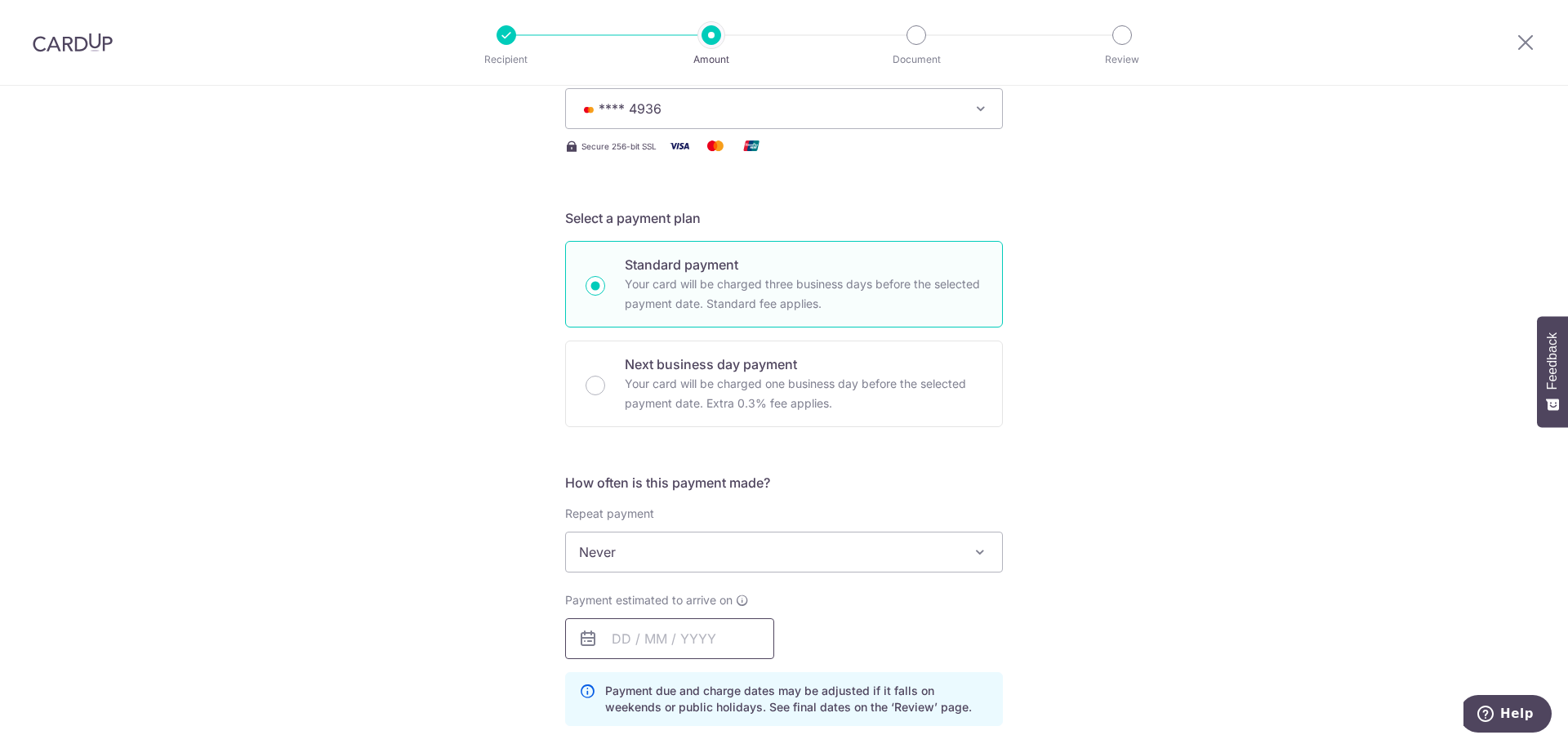
click at [699, 629] on input "text" at bounding box center [669, 638] width 209 height 41
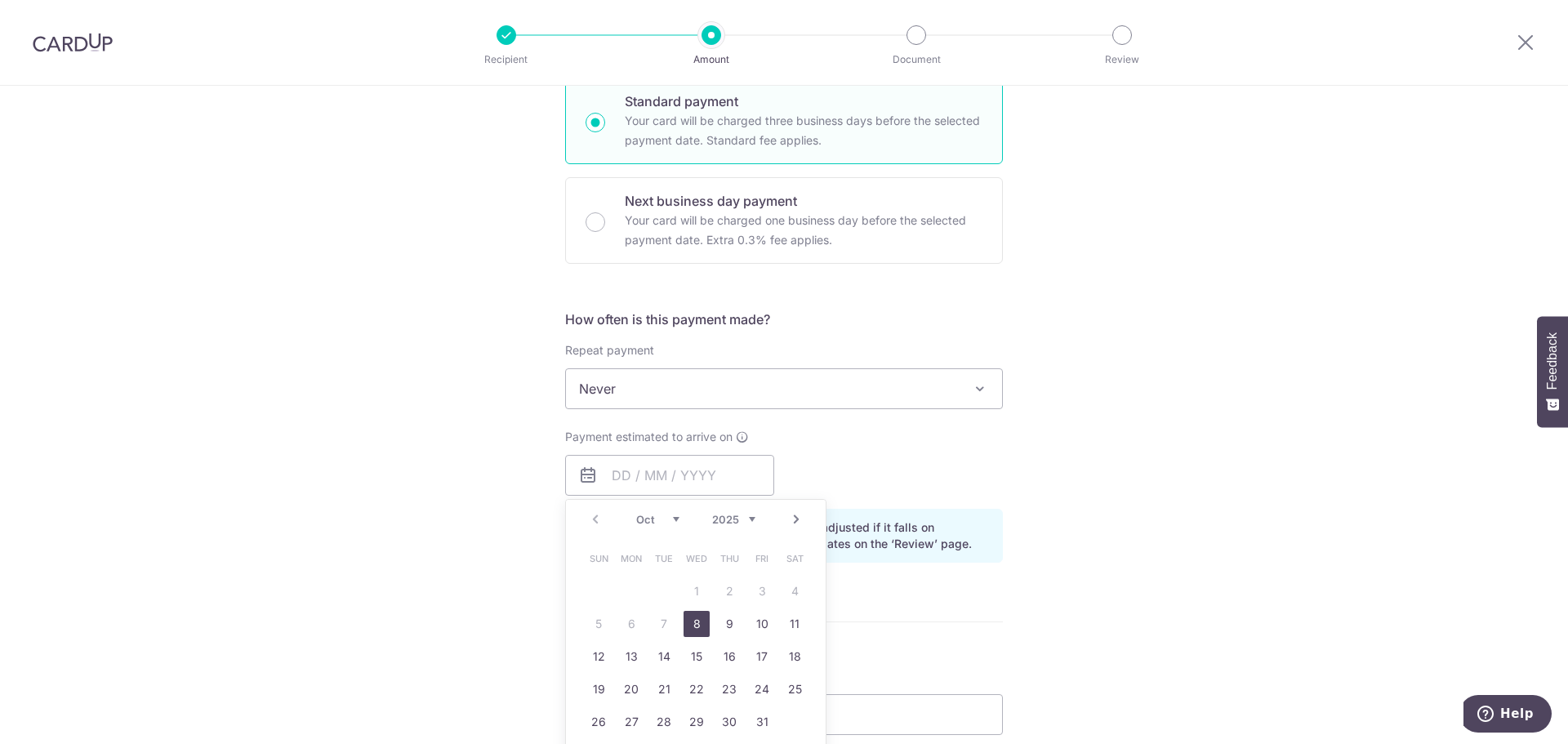
click at [657, 622] on table "Sun Mon Tue Wed Thu Fri Sat 1 2 3 4 5 6 7 8 9 10 11 12 13 14 15 16 17 18 19 20 …" at bounding box center [696, 640] width 229 height 196
click at [809, 341] on div "How often is this payment made? Repeat payment Never Every week Every month Eve…" at bounding box center [783, 442] width 438 height 266
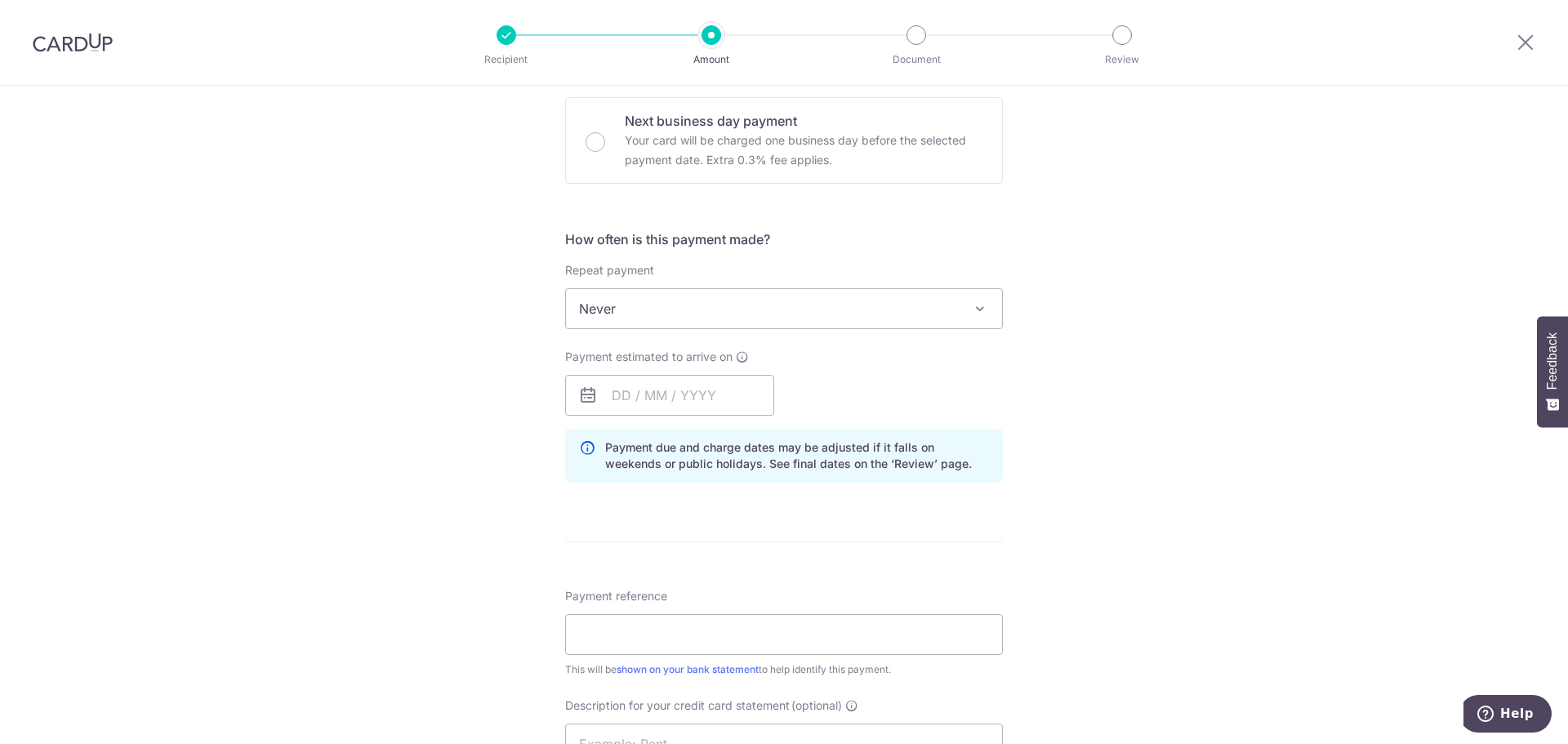
scroll to position [489, 0]
click at [749, 307] on span "Never" at bounding box center [783, 306] width 436 height 39
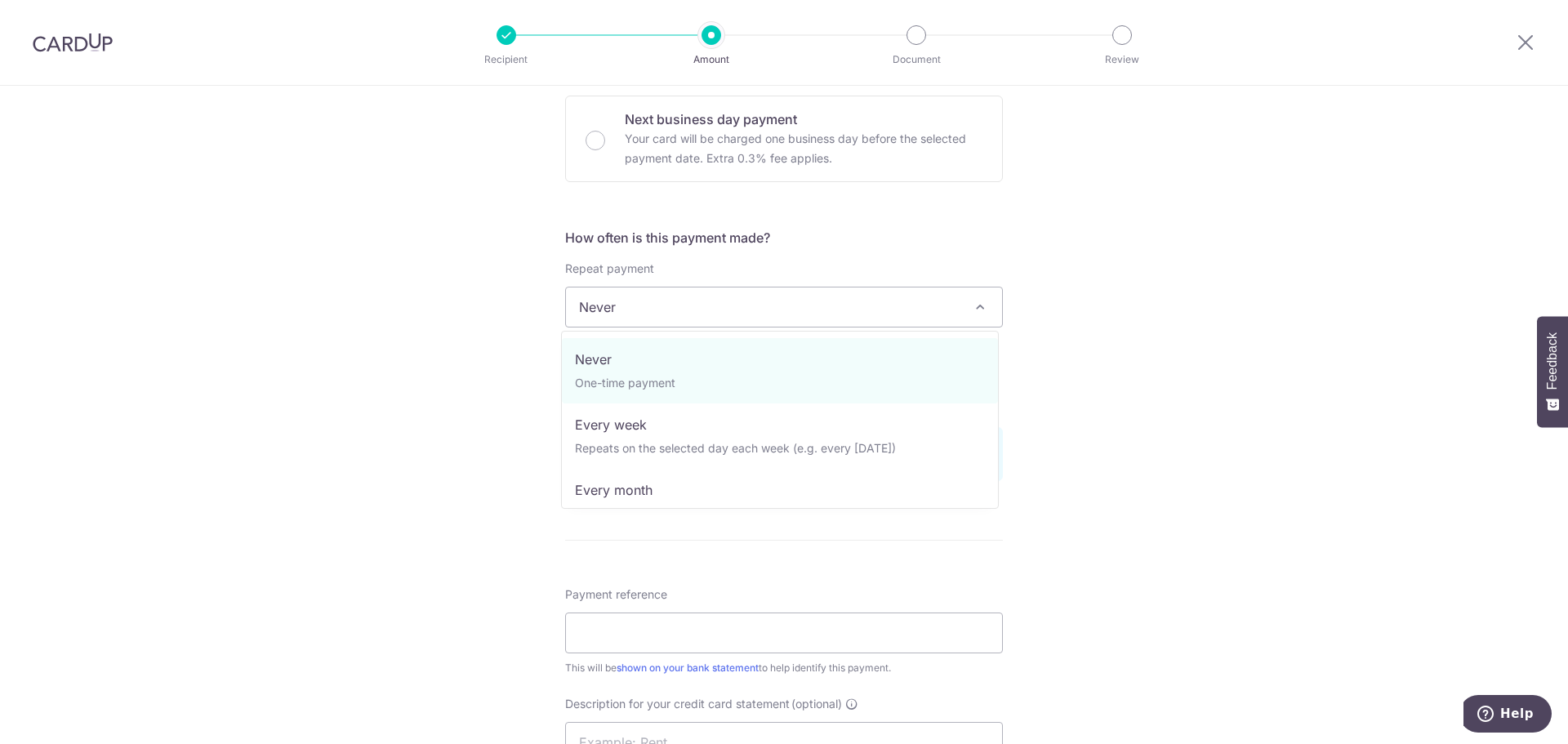
click at [749, 307] on span "Never" at bounding box center [783, 306] width 436 height 39
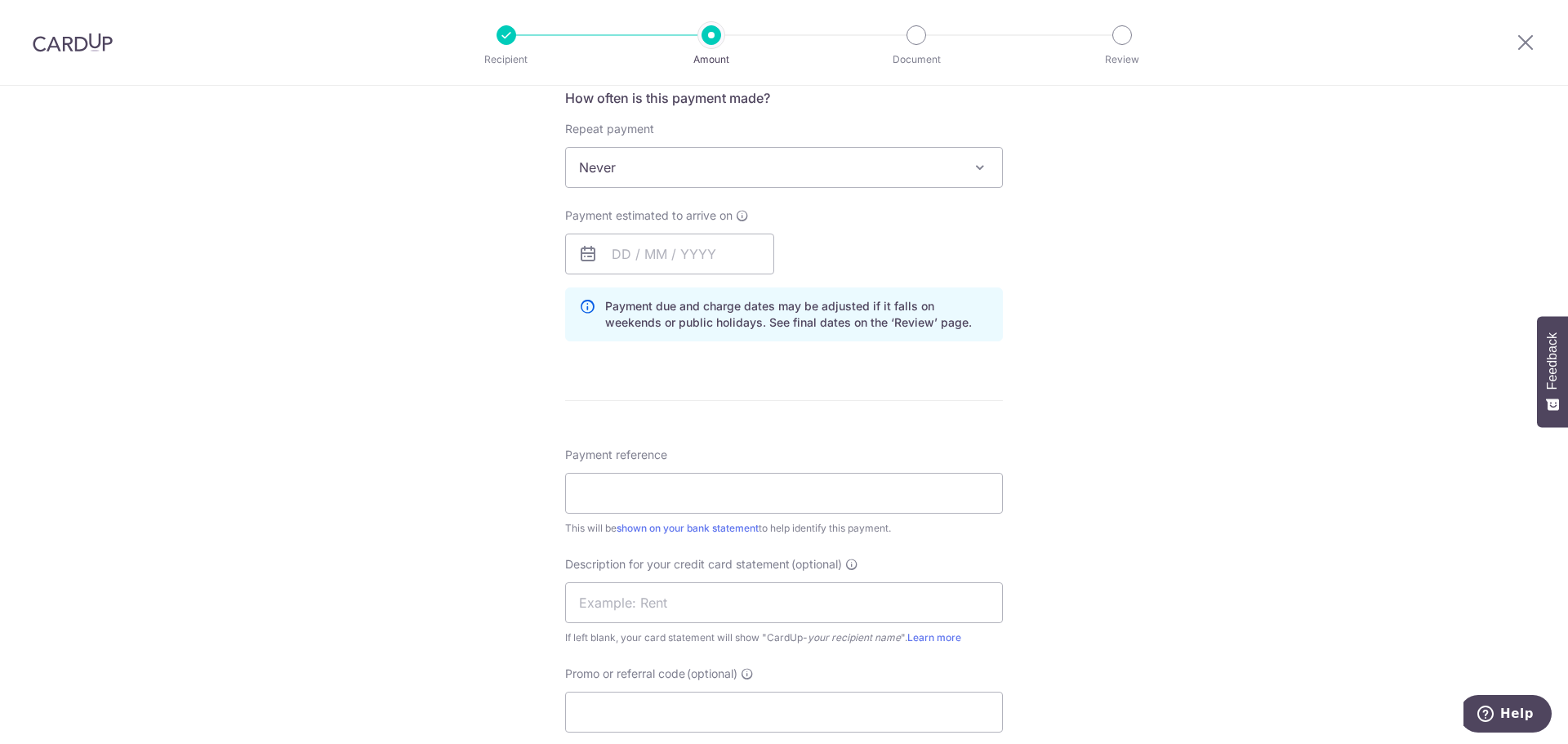
scroll to position [303, 0]
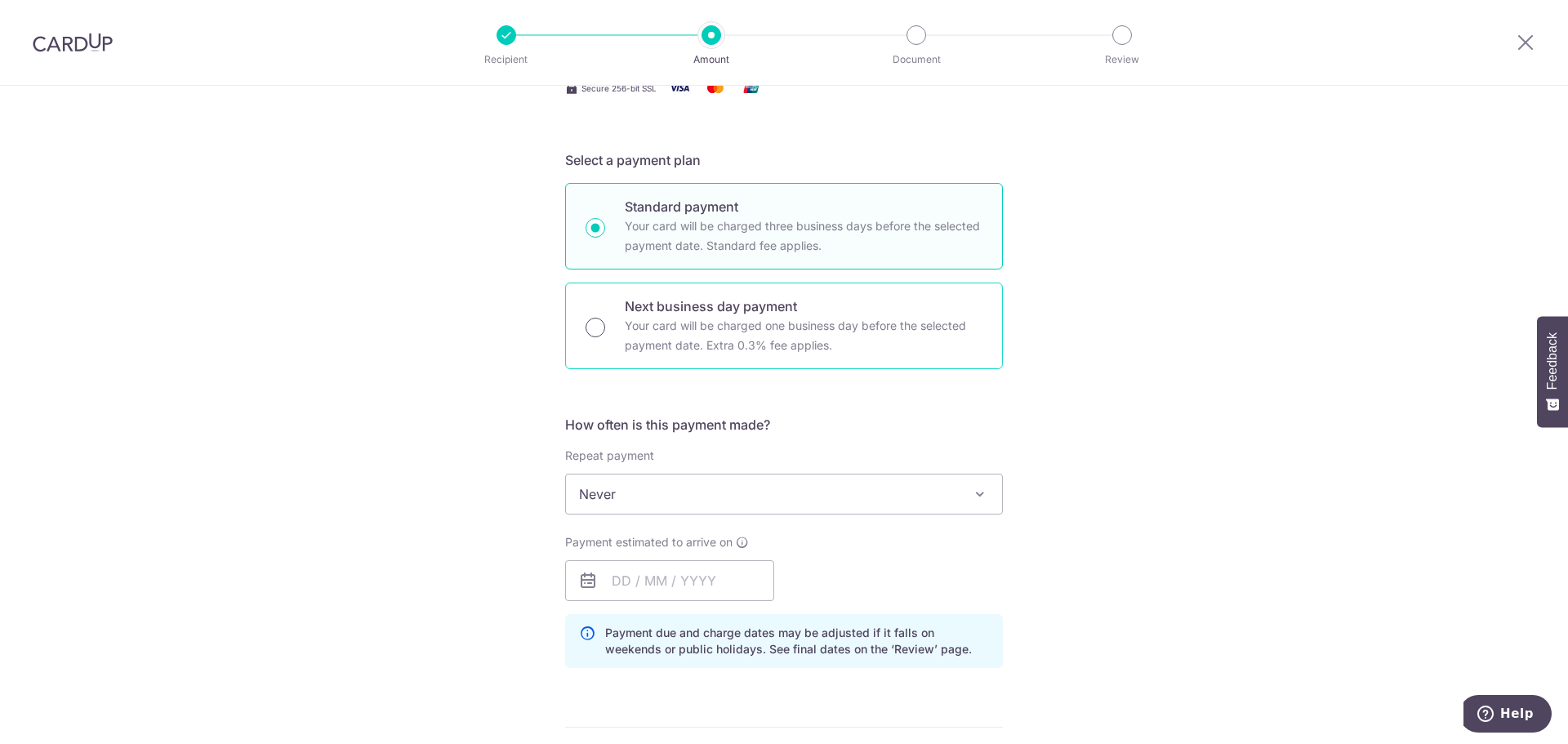
click at [596, 325] on input "Next business day payment Your card will be charged one business day before the…" at bounding box center [595, 327] width 20 height 20
radio input "true"
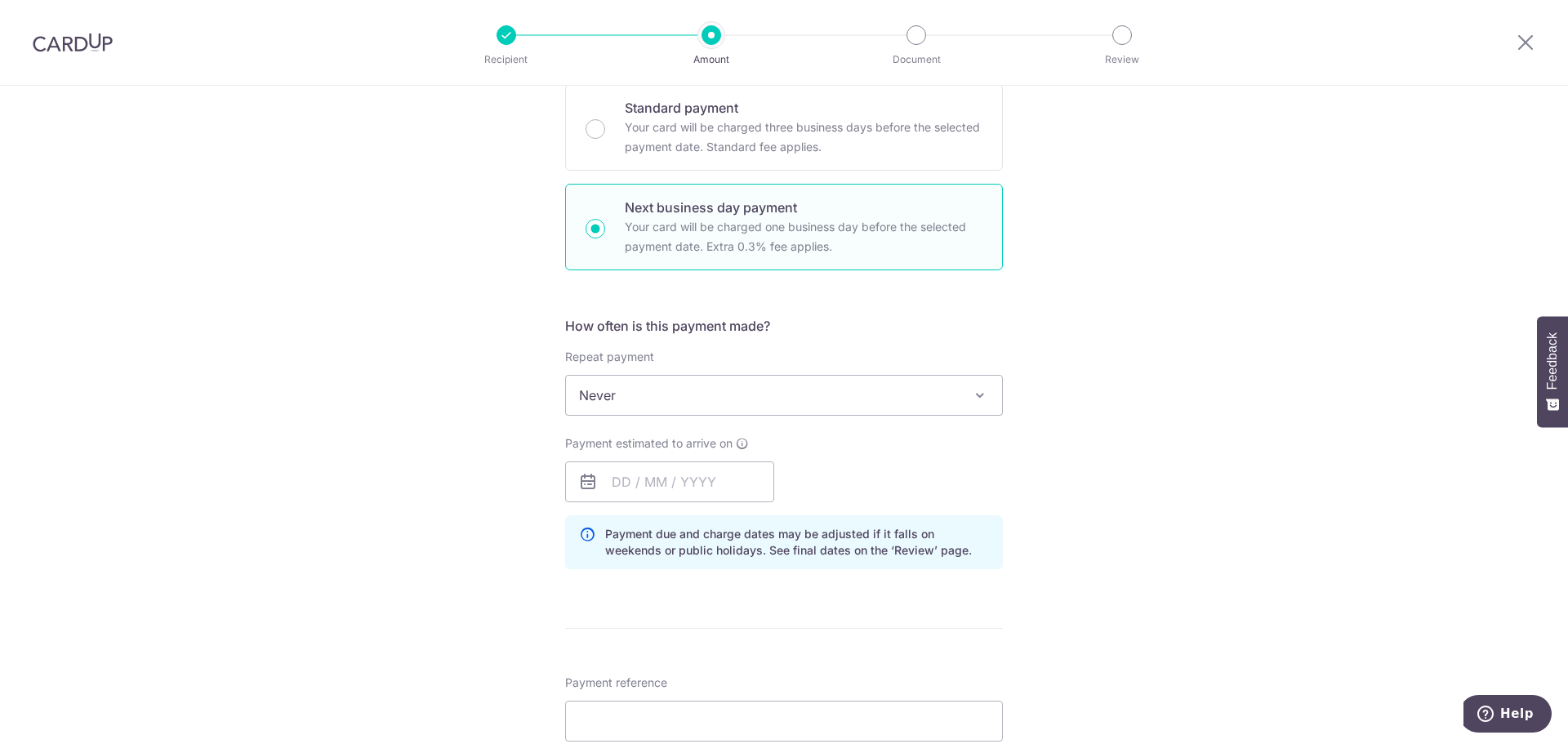
scroll to position [629, 0]
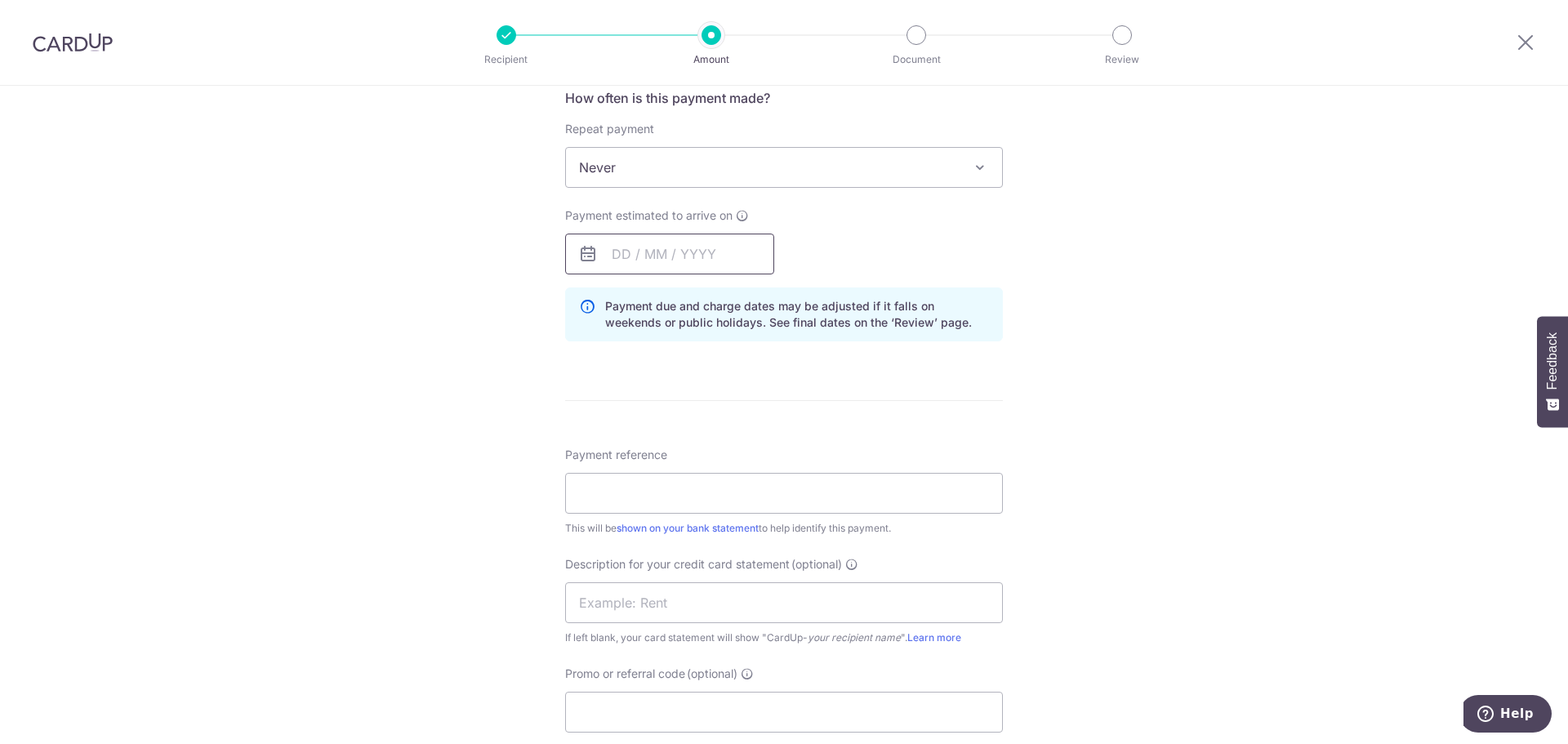
click at [665, 252] on input "text" at bounding box center [669, 253] width 209 height 41
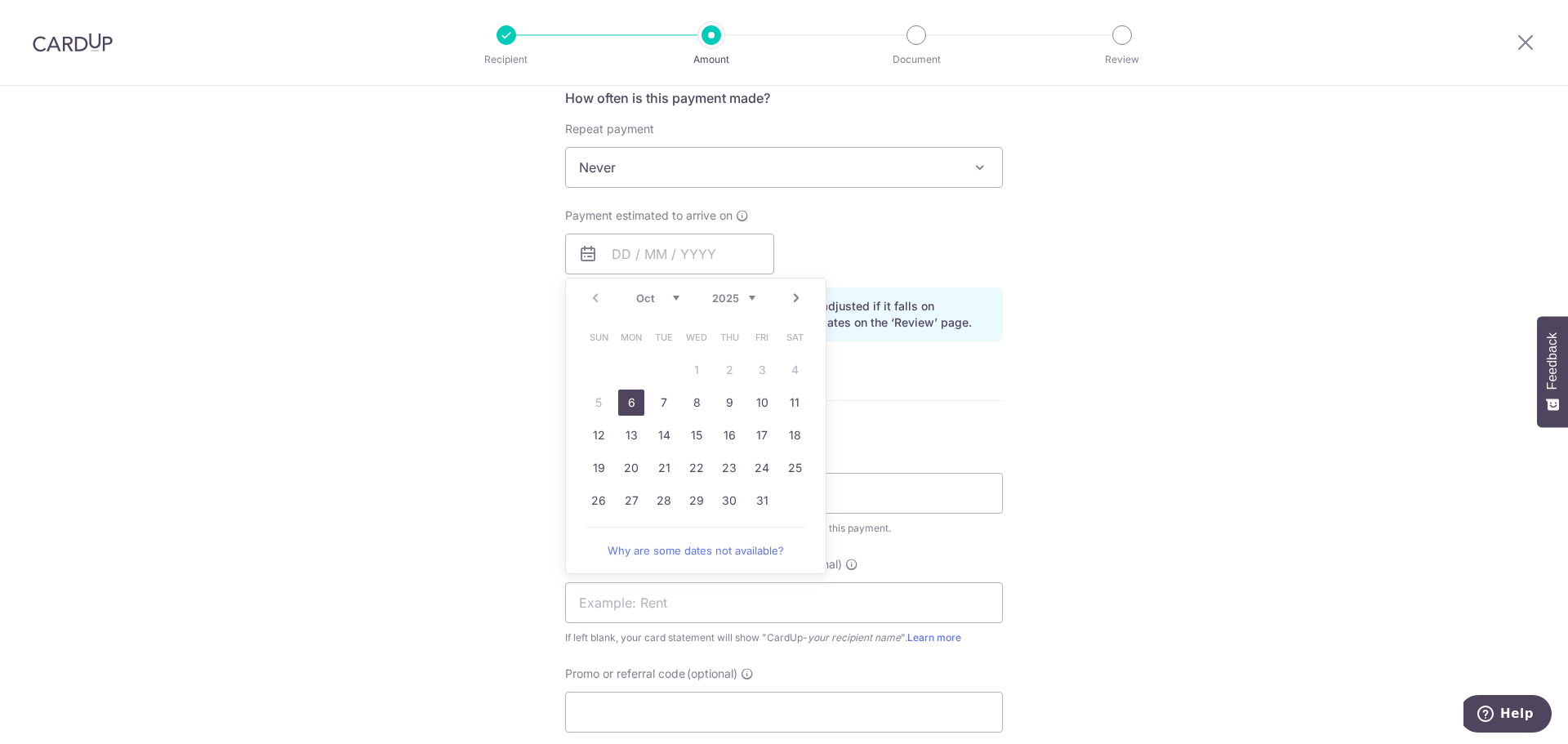
click at [632, 405] on link "6" at bounding box center [631, 402] width 26 height 26
type input "[DATE]"
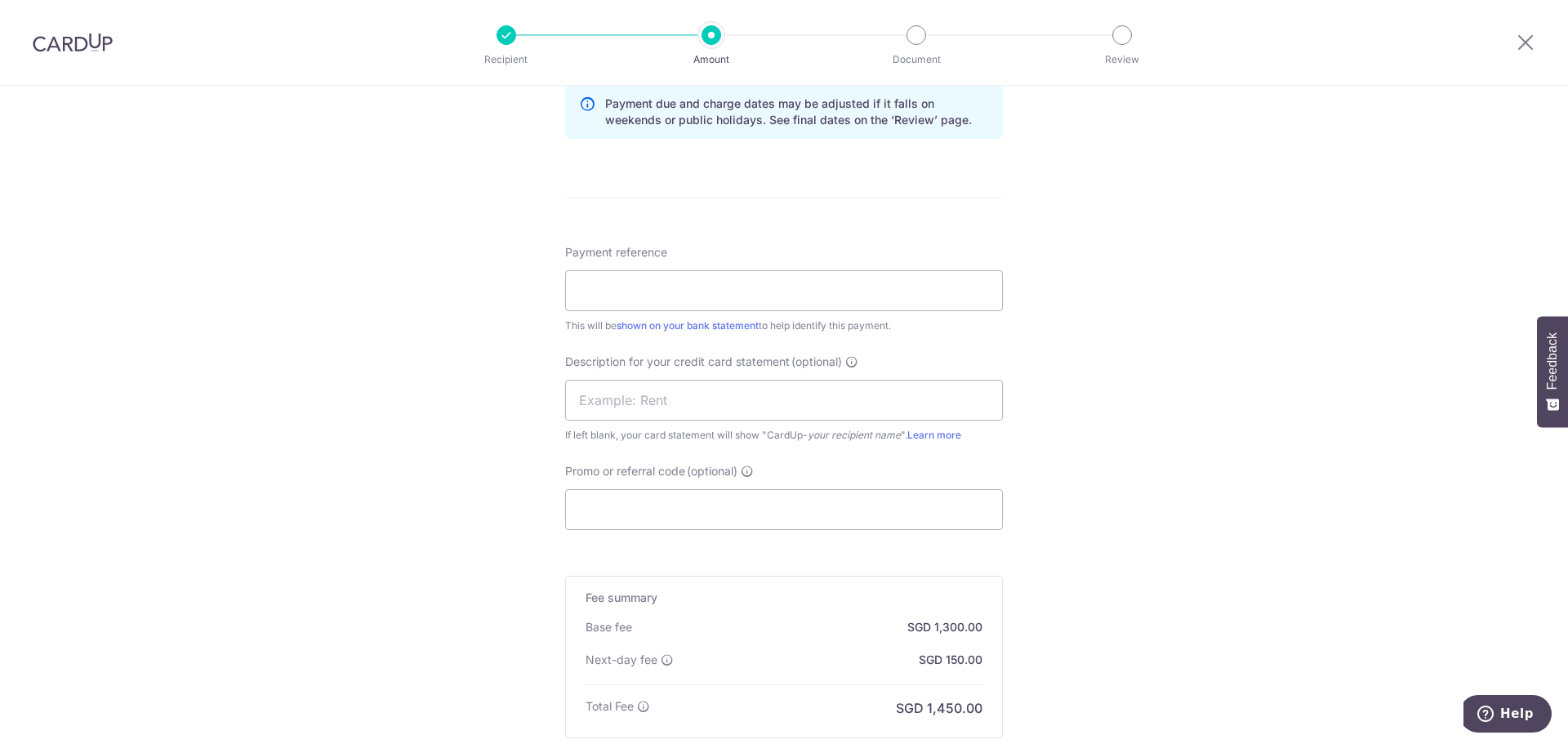
scroll to position [711, 0]
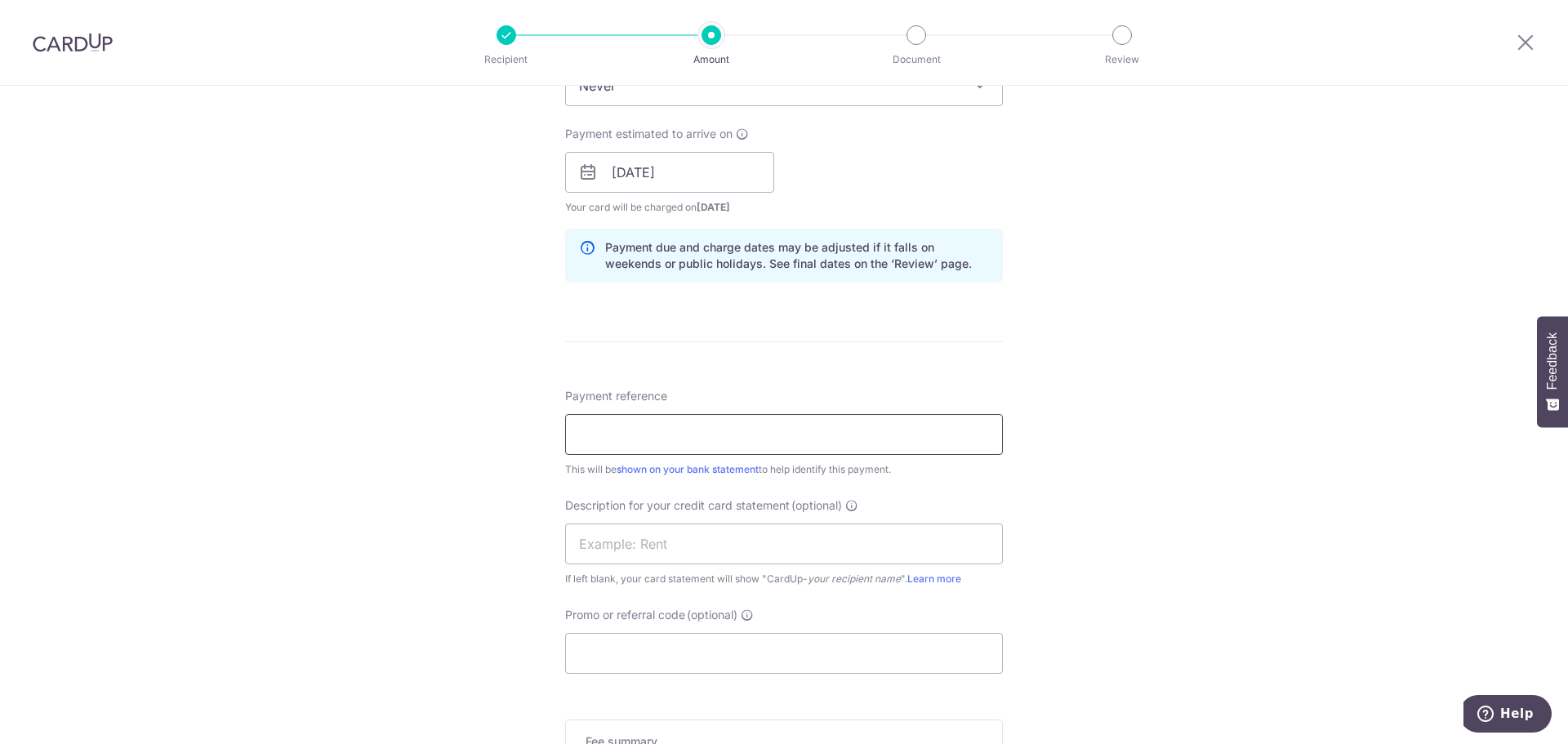
click at [695, 432] on input "Payment reference" at bounding box center [783, 433] width 438 height 41
click at [653, 535] on input "text" at bounding box center [783, 543] width 438 height 41
click at [667, 435] on input "Payment reference" at bounding box center [783, 433] width 438 height 41
click at [677, 433] on input "Payroll Sep @5" at bounding box center [783, 433] width 438 height 41
drag, startPoint x: 697, startPoint y: 429, endPoint x: 572, endPoint y: 413, distance: 126.0
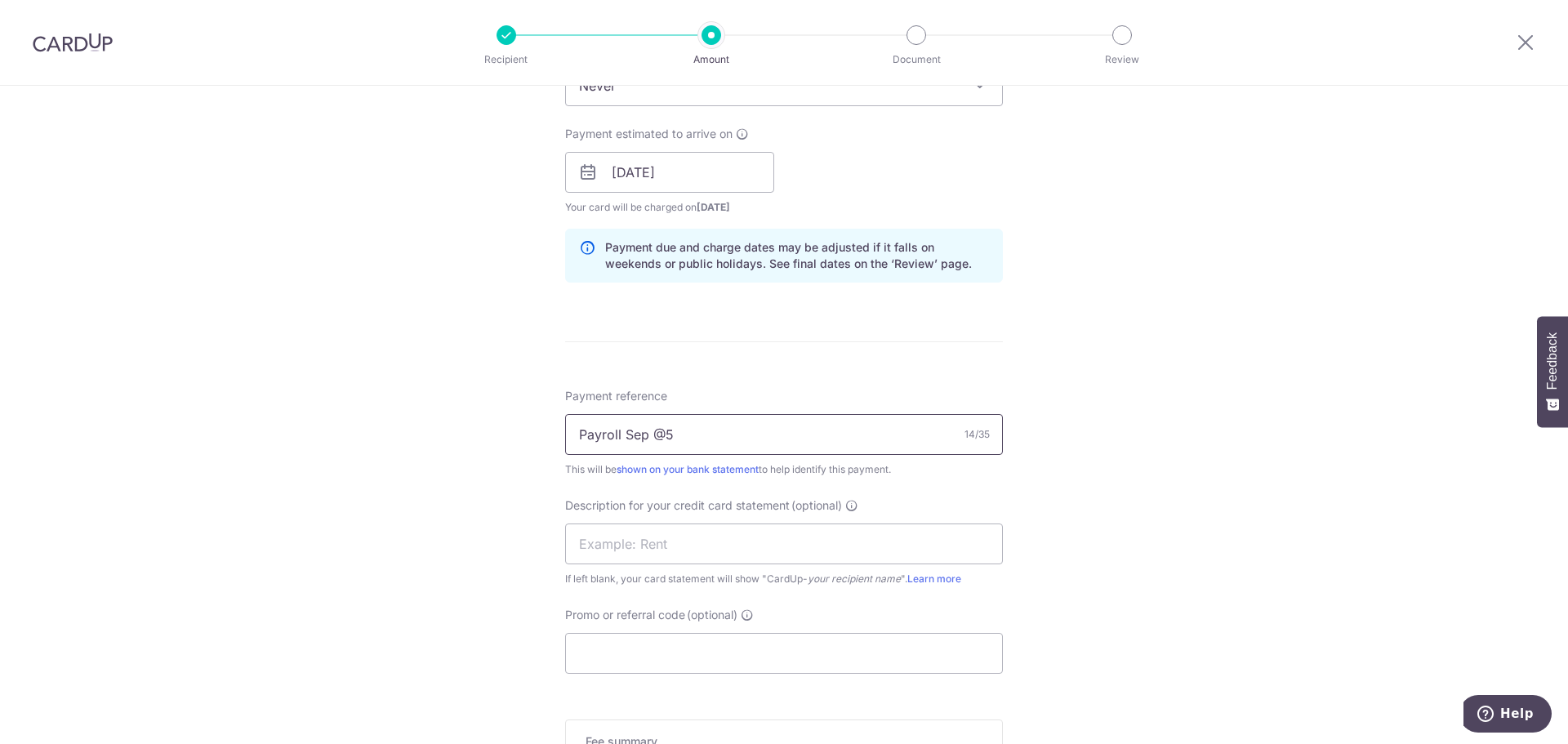
click at [572, 413] on div "Payment reference Payroll Sep @5 14/35 This will be shown on your bank statemen…" at bounding box center [783, 432] width 438 height 90
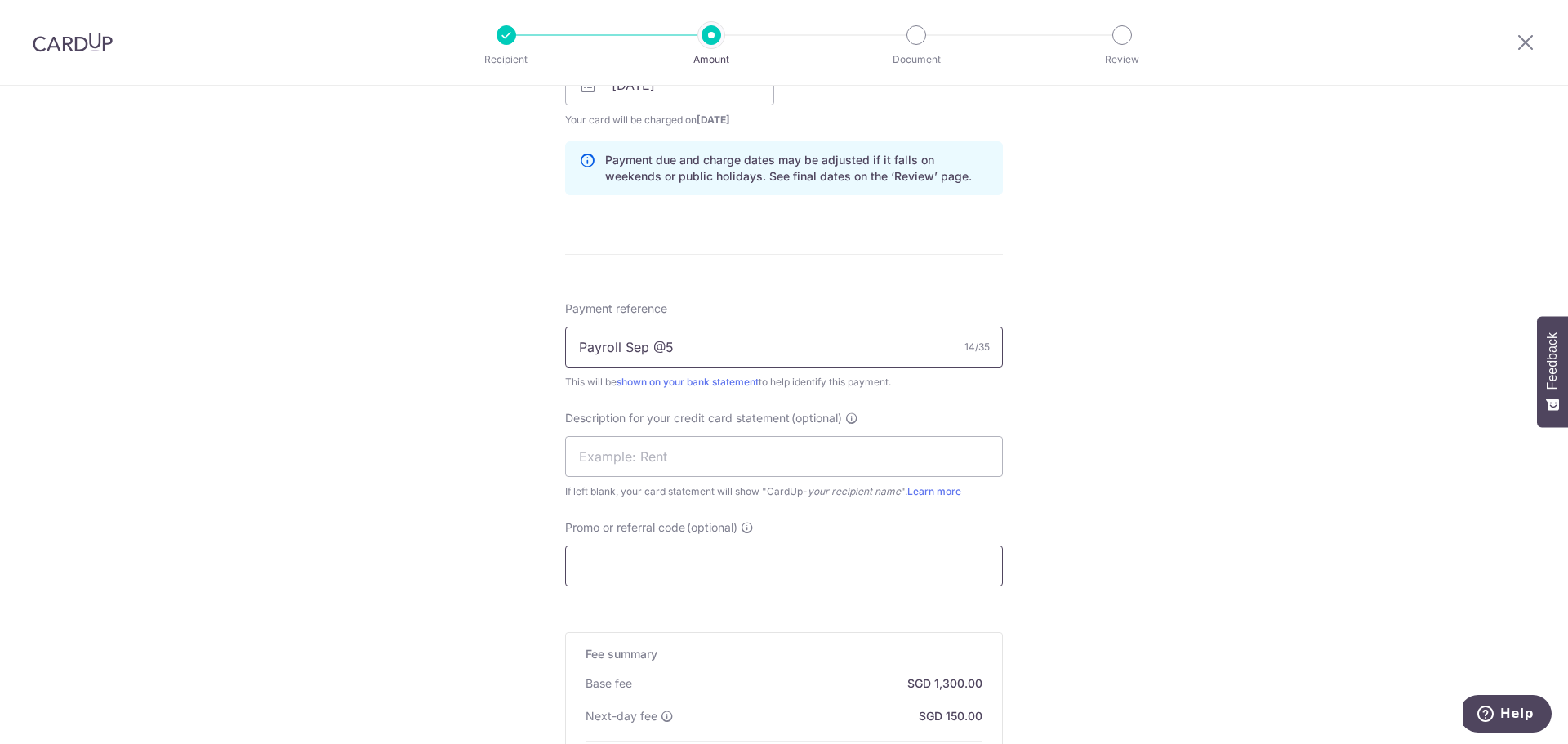
scroll to position [955, 0]
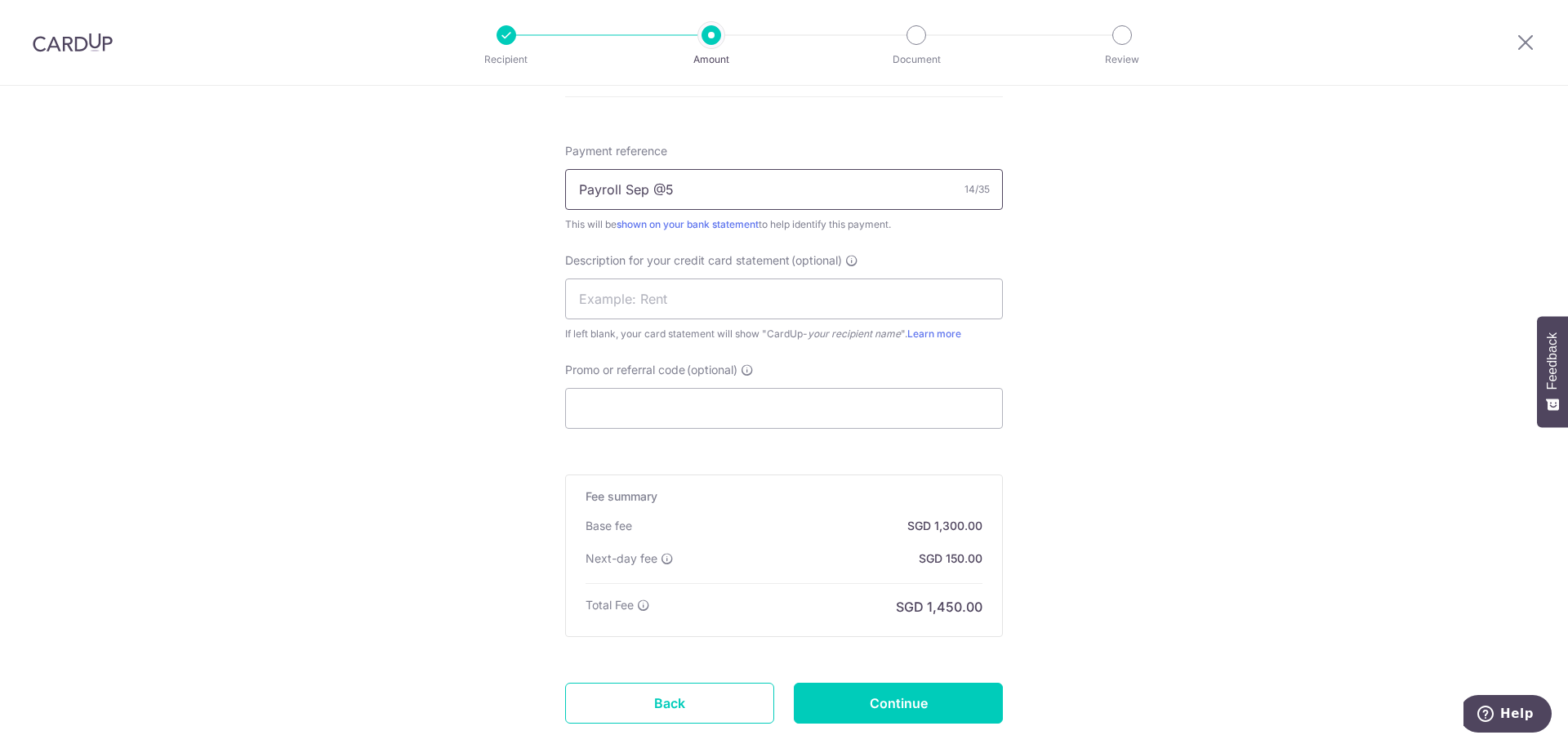
type input "Payroll Sep @5"
click at [745, 543] on div "Base fee SGD 1,300.00 Extend fee Next-day fee SGD 150.00" at bounding box center [784, 551] width 397 height 66
click at [896, 709] on input "Continue" at bounding box center [898, 703] width 209 height 41
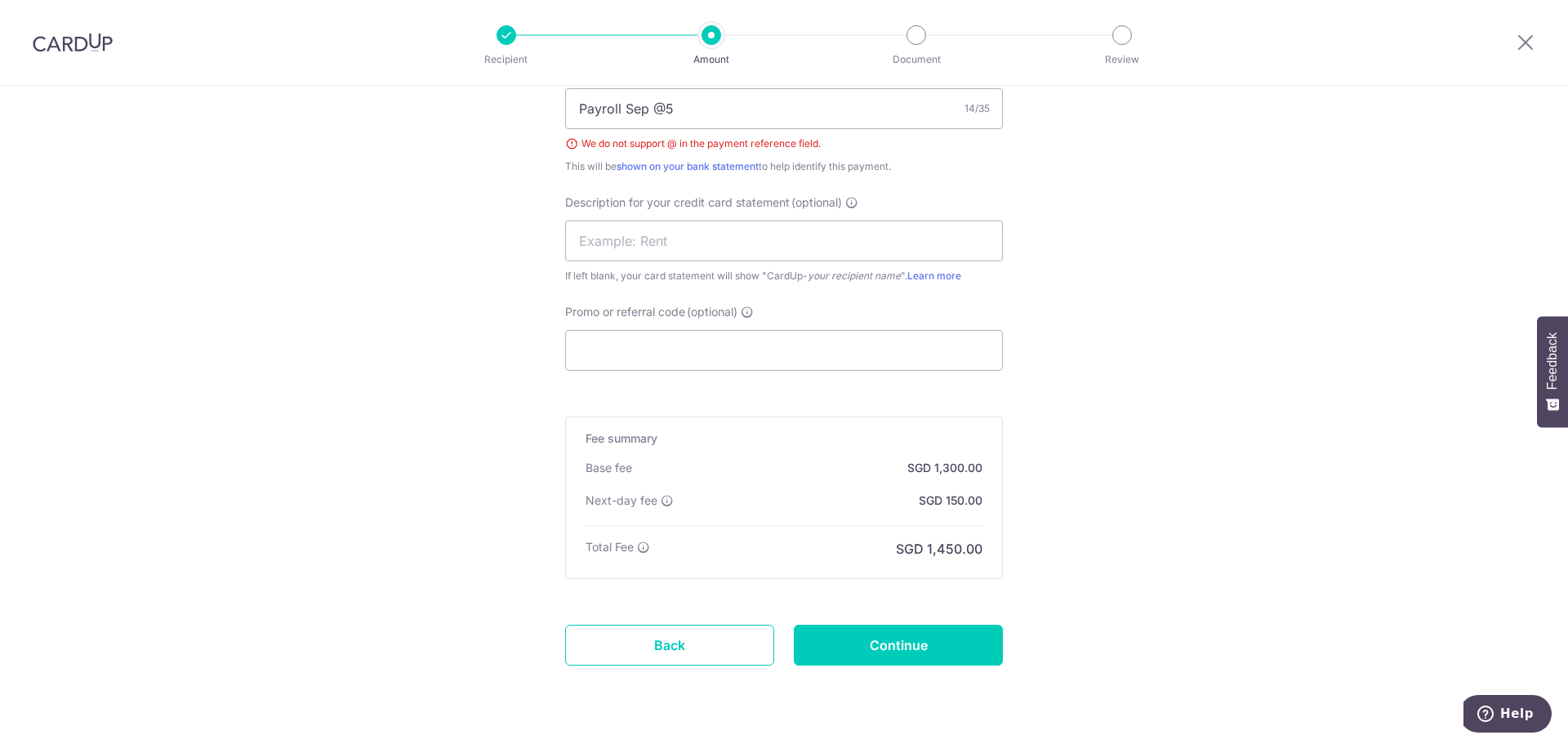
scroll to position [999, 0]
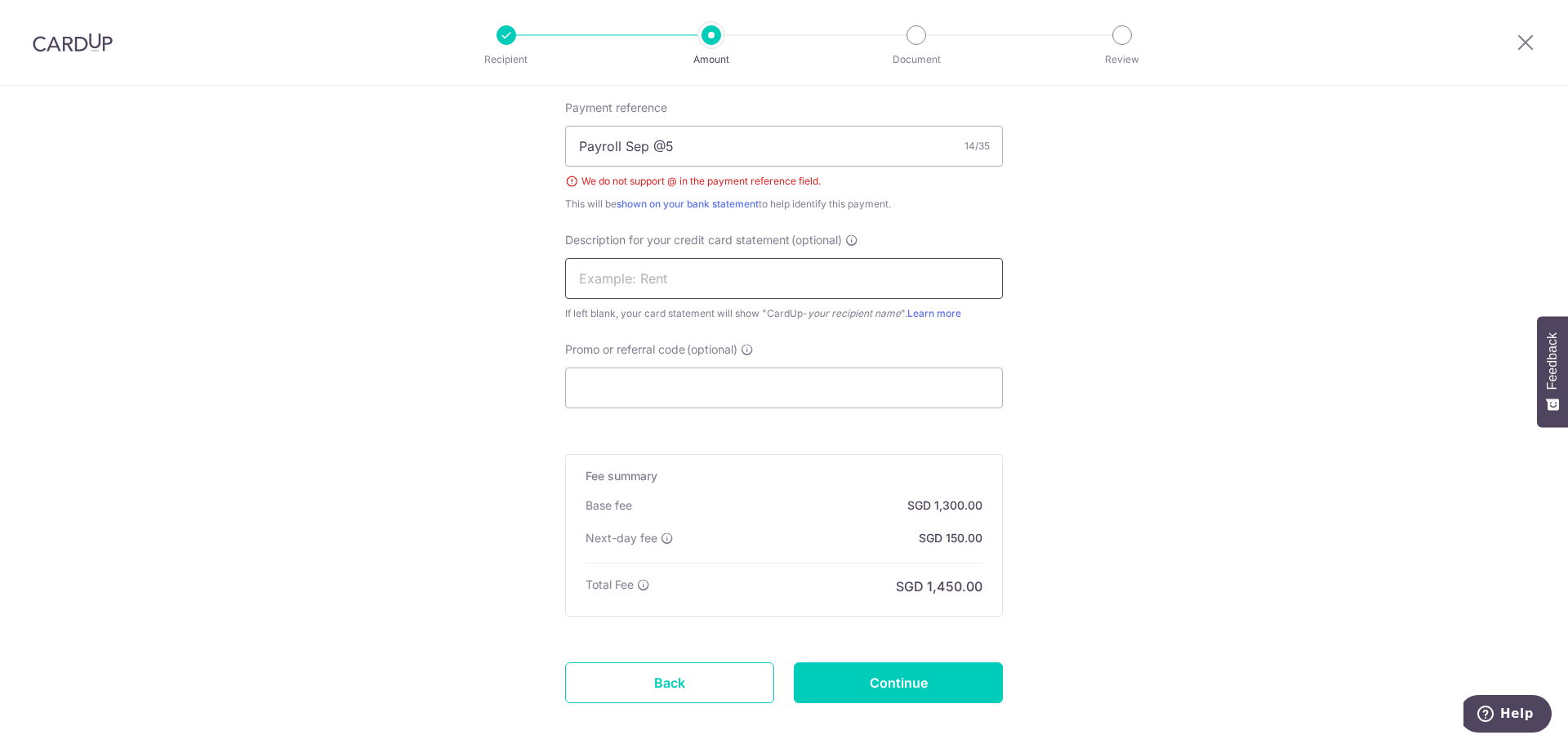
click at [662, 270] on input "text" at bounding box center [783, 278] width 438 height 41
type input "Payroll"
click at [876, 368] on input "Promo or referral code (optional)" at bounding box center [783, 388] width 438 height 41
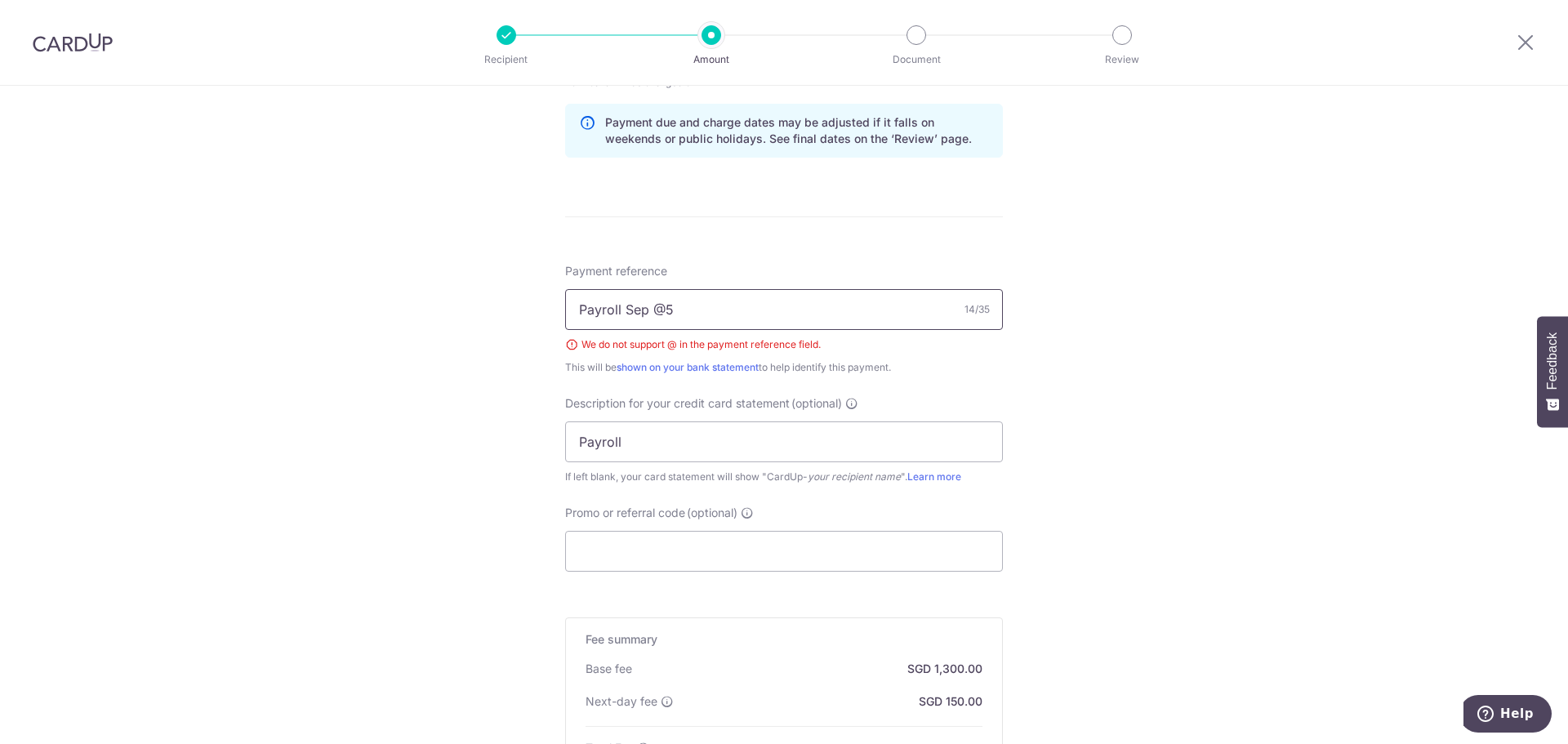
click at [736, 306] on input "Payroll Sep @5" at bounding box center [783, 309] width 438 height 41
type input "Payroll [DATE]"
drag, startPoint x: 715, startPoint y: 432, endPoint x: 403, endPoint y: 406, distance: 313.1
click at [403, 406] on div "Tell us more about your payment Enter payment amount SGD 50,000.00 50000.00 Sel…" at bounding box center [784, 119] width 1568 height 1738
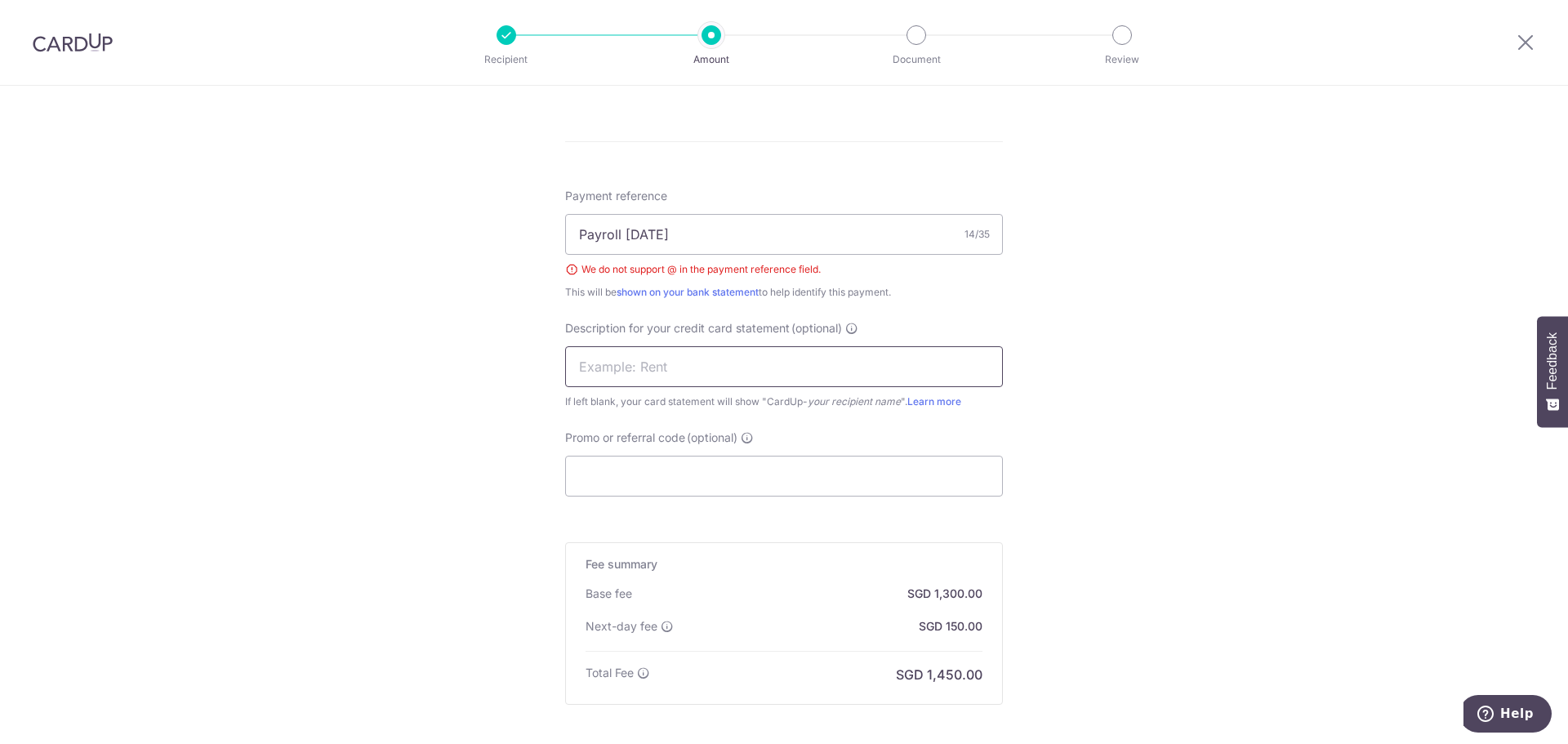
scroll to position [1081, 0]
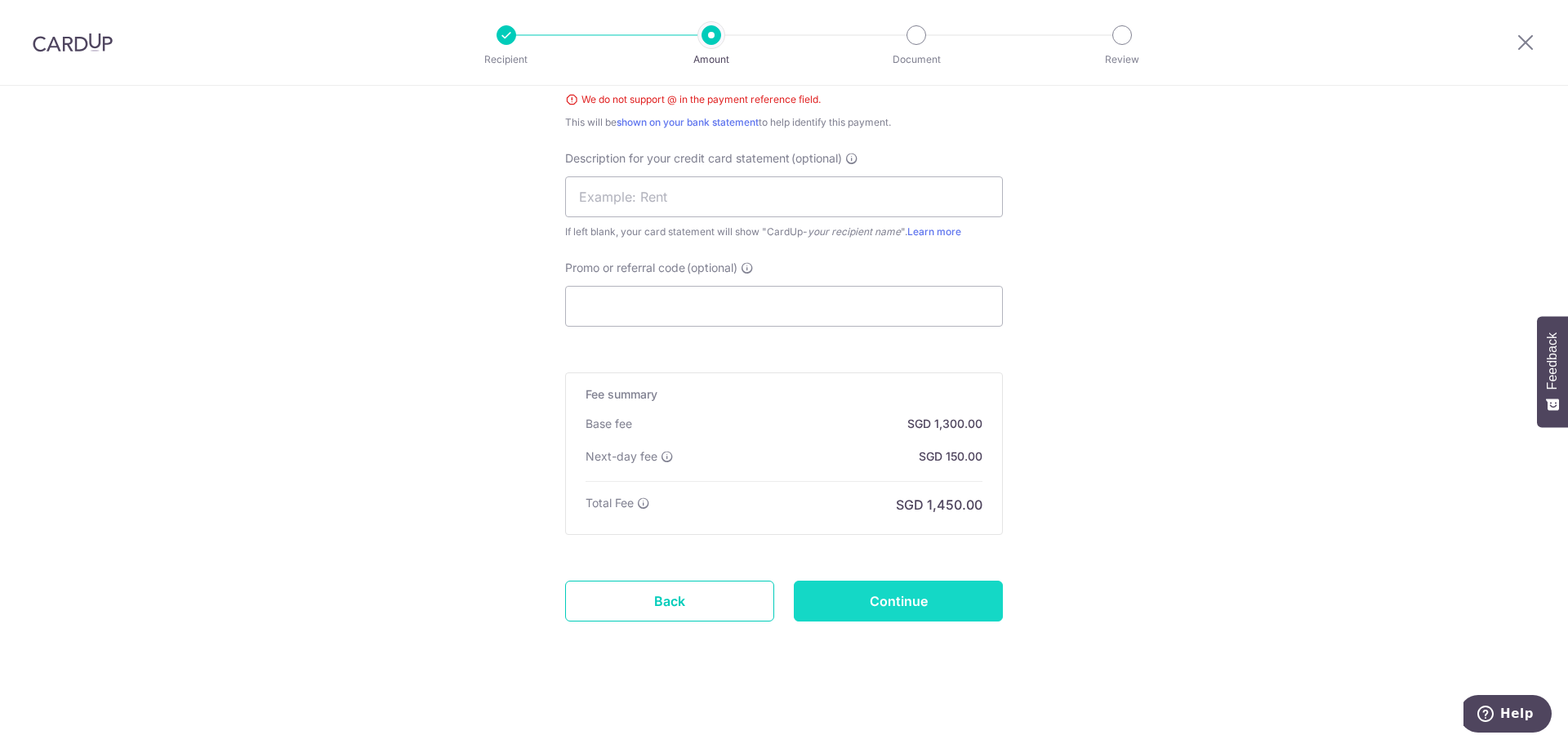
click at [894, 598] on input "Continue" at bounding box center [898, 600] width 209 height 41
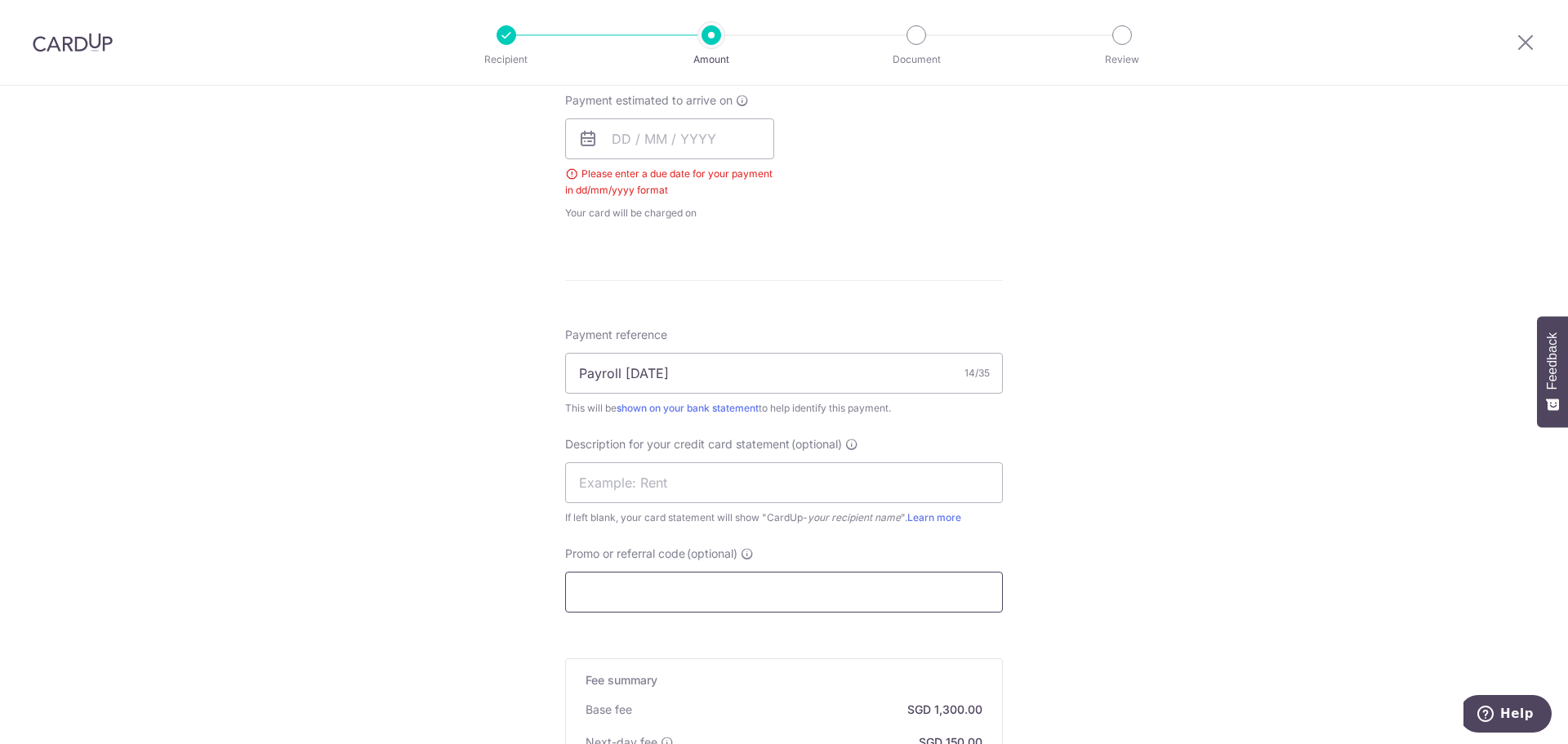
scroll to position [498, 0]
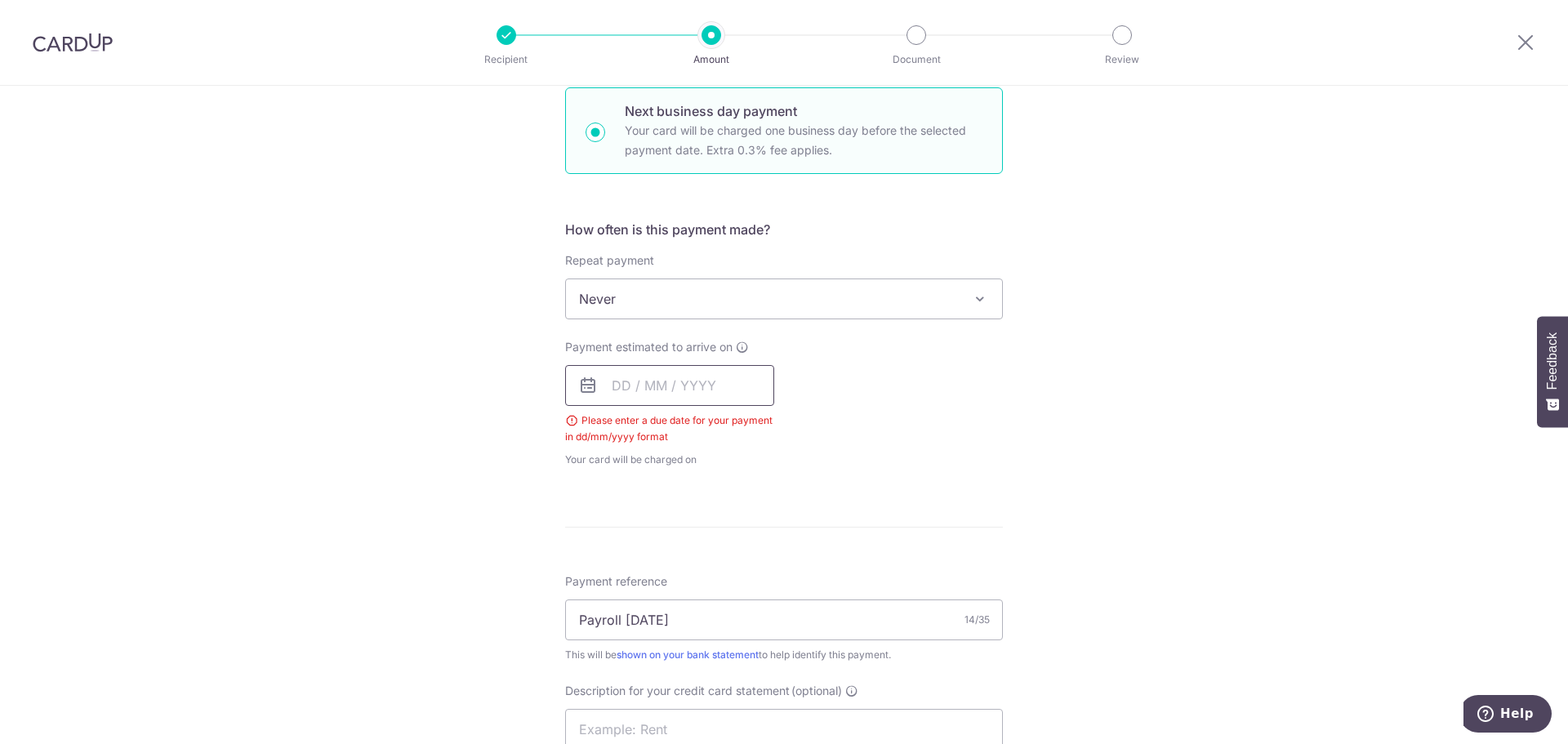
click at [648, 374] on input "text" at bounding box center [669, 385] width 209 height 41
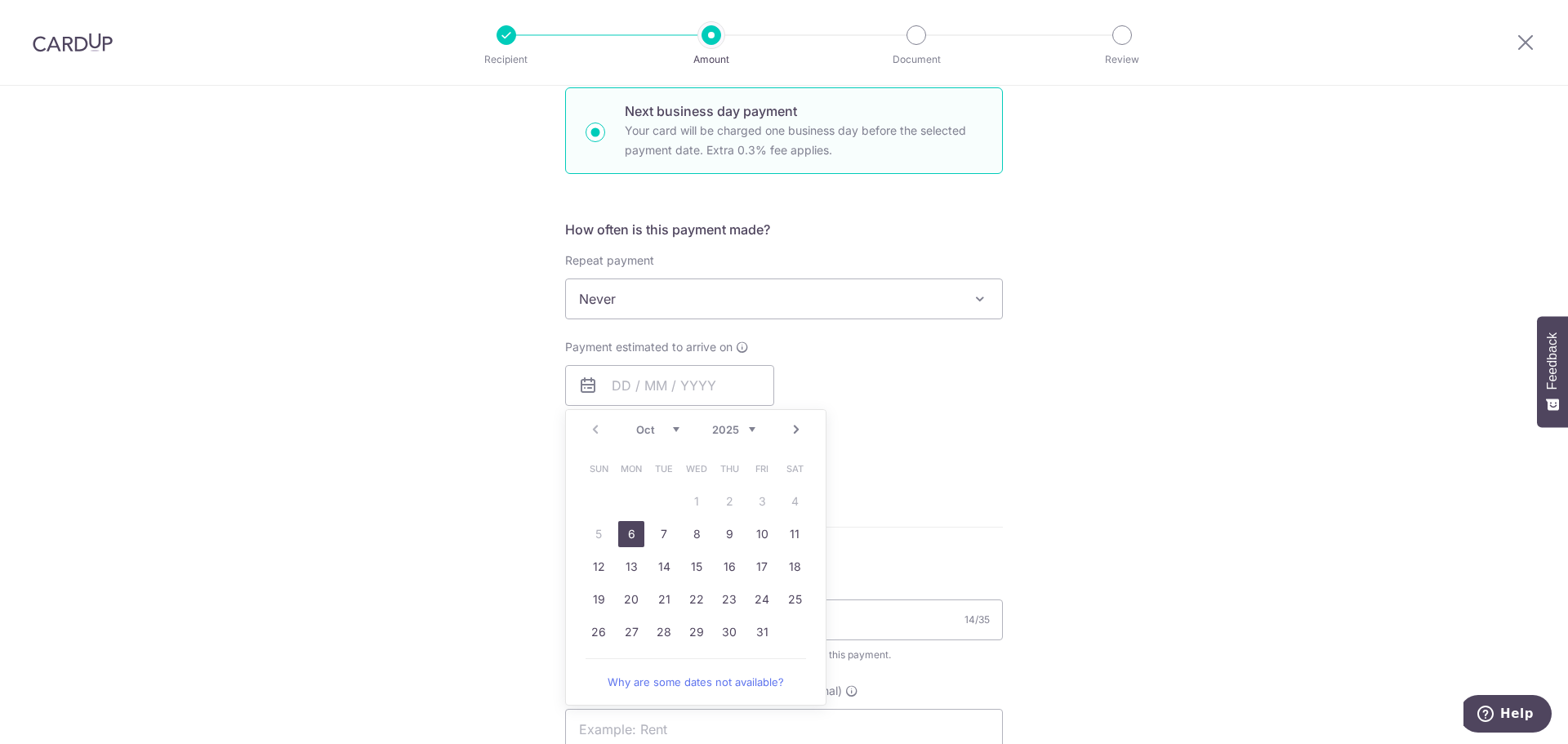
click at [629, 528] on link "6" at bounding box center [631, 533] width 26 height 26
type input "[DATE]"
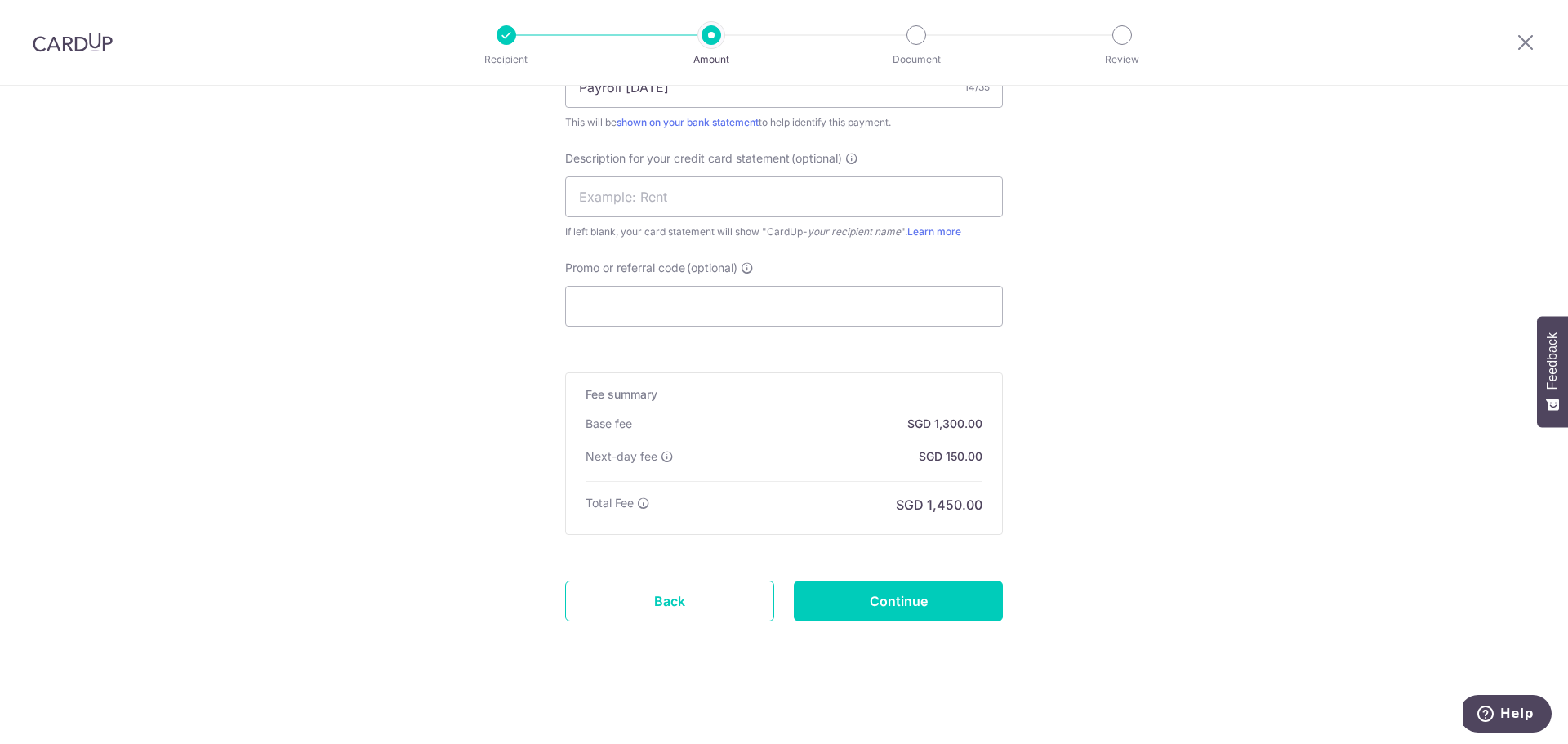
scroll to position [731, 0]
